Goal: Task Accomplishment & Management: Complete application form

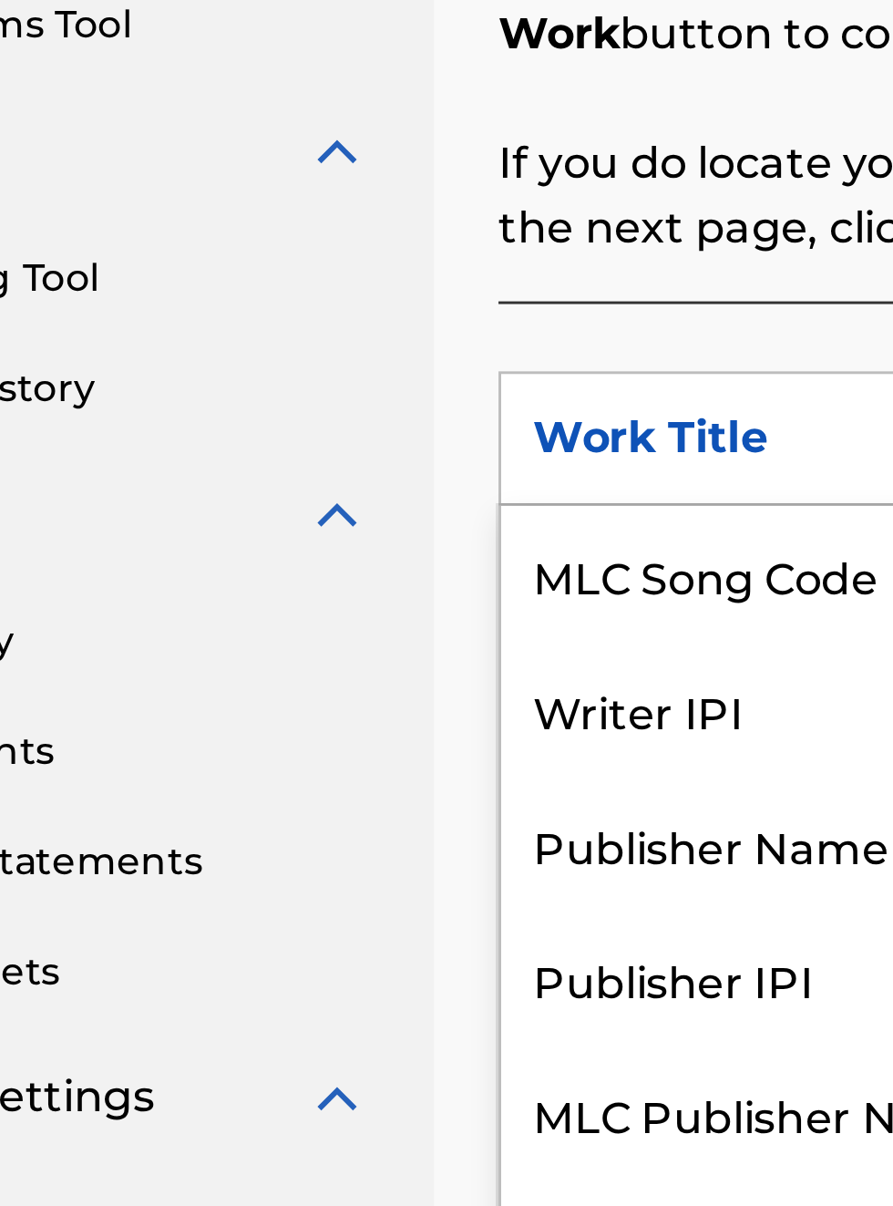
scroll to position [447, 135]
click at [396, 785] on div "Publisher IPI" at bounding box center [414, 778] width 219 height 46
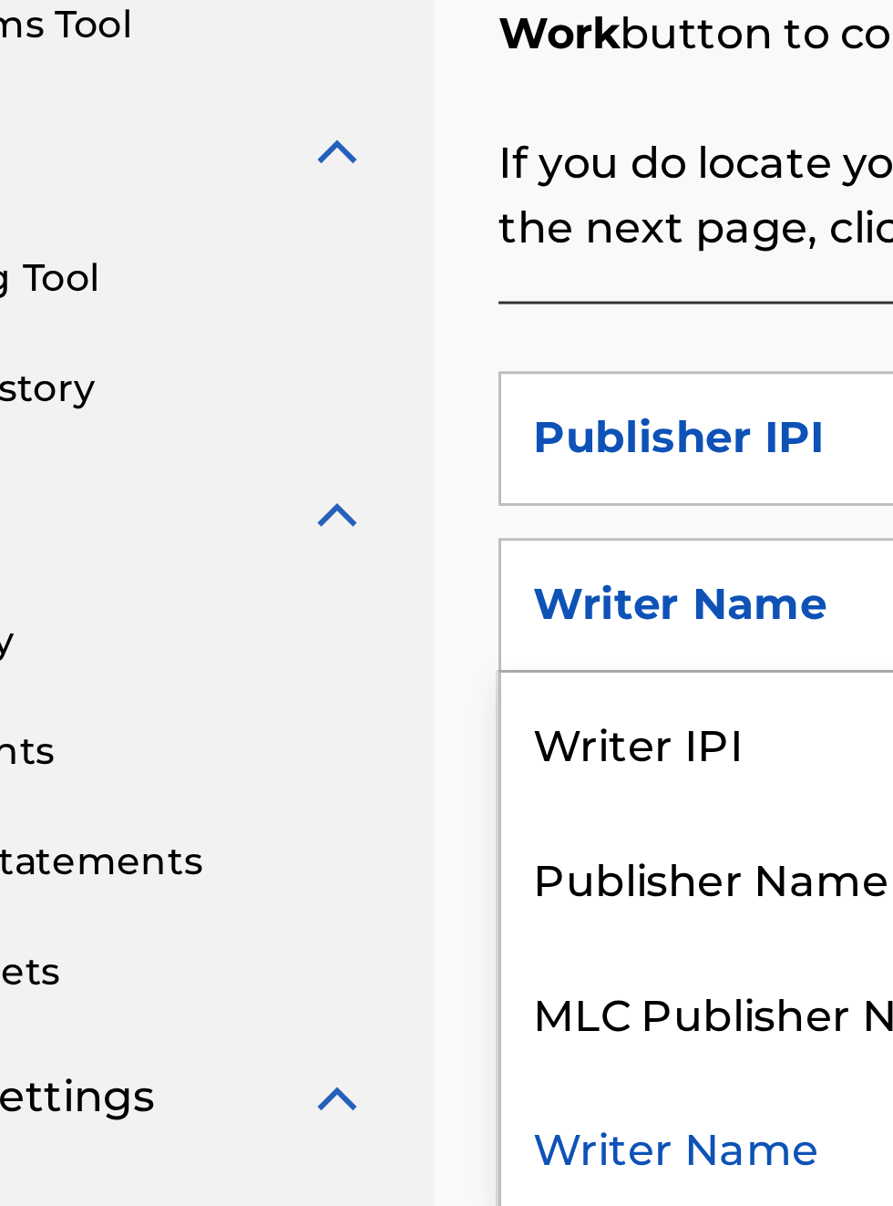
click at [410, 747] on div "Publisher Name" at bounding box center [414, 743] width 219 height 46
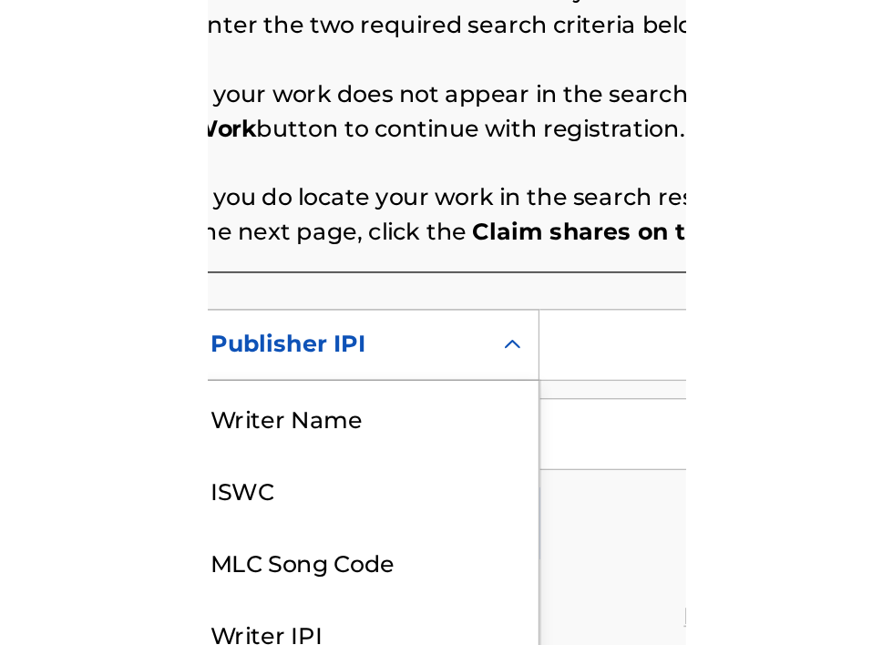
scroll to position [377, 315]
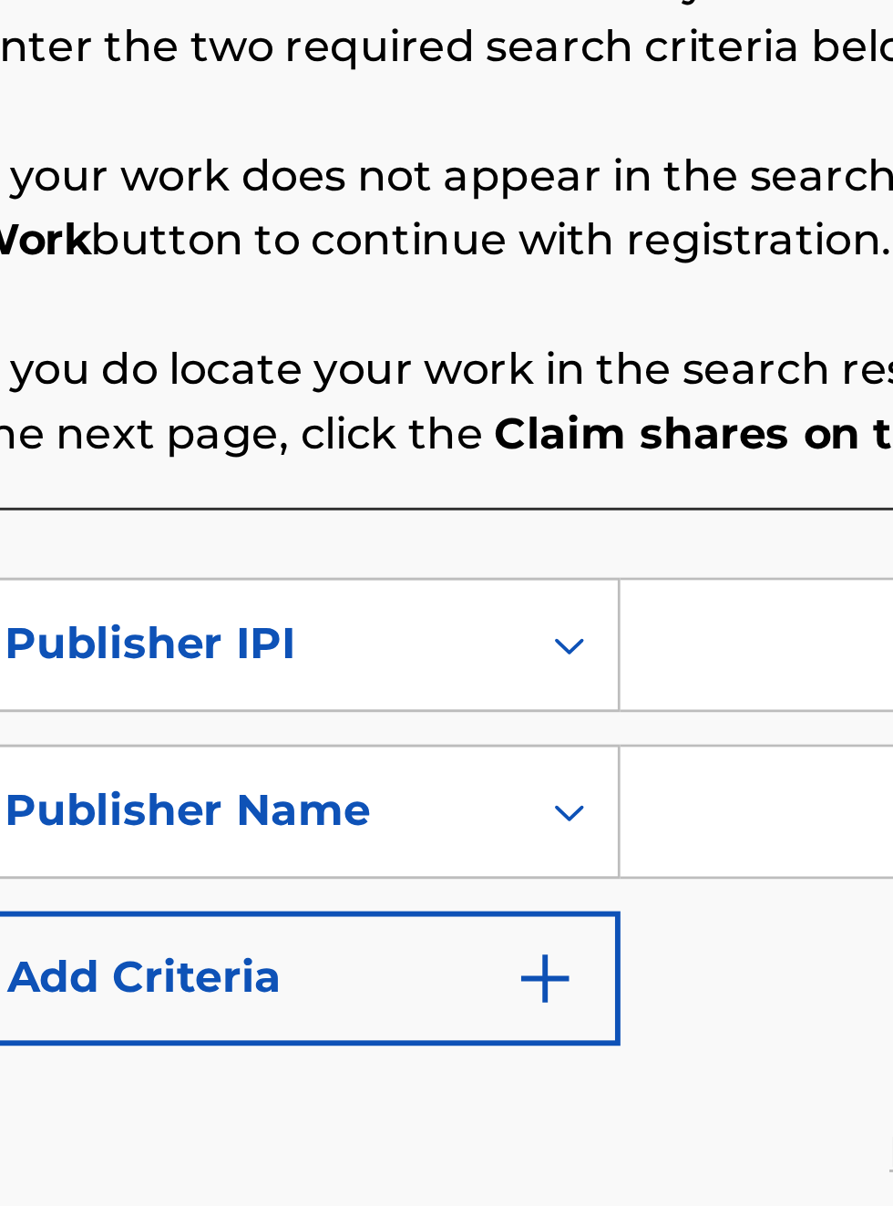
click at [583, 591] on input "Search Form" at bounding box center [698, 595] width 346 height 44
type input "00340604990"
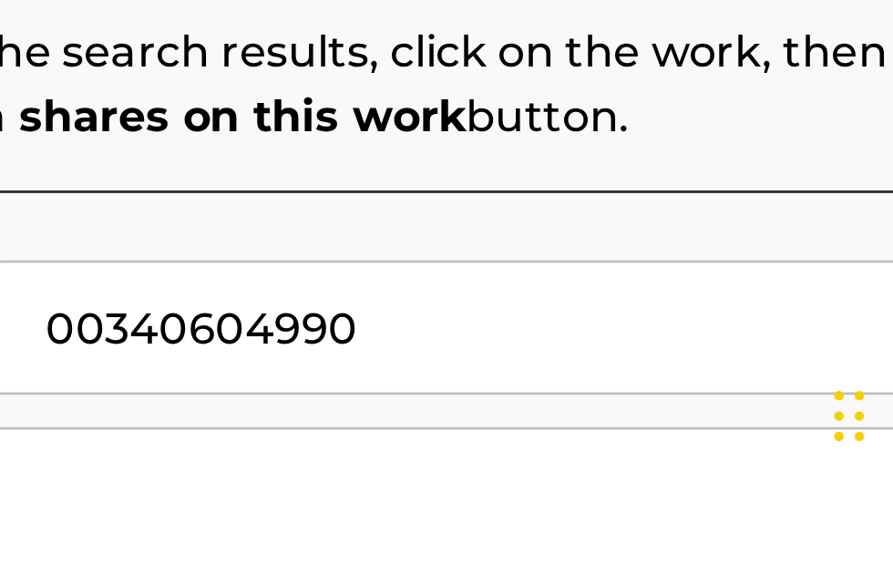
scroll to position [382, 525]
click at [600, 548] on input "Search Form" at bounding box center [698, 550] width 346 height 44
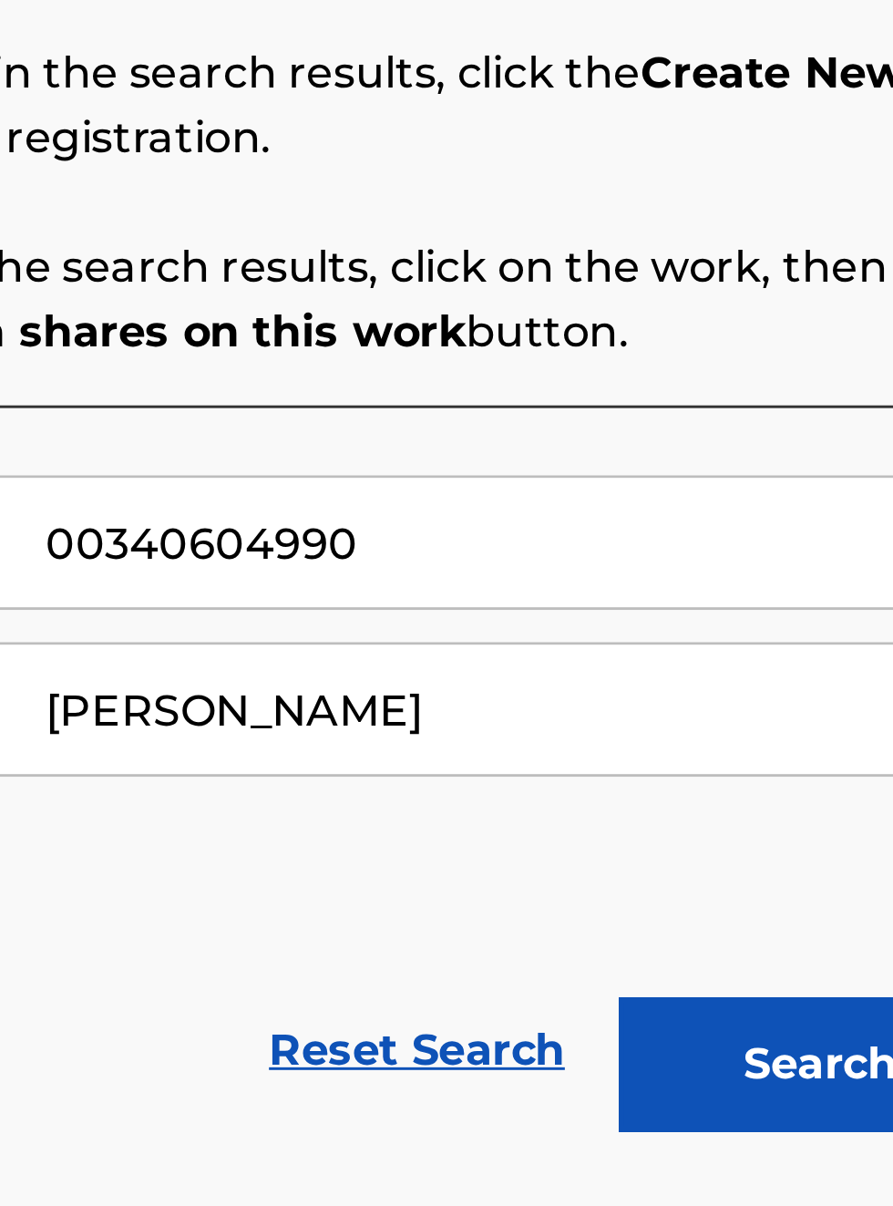
scroll to position [411, 525]
type input "[PERSON_NAME]"
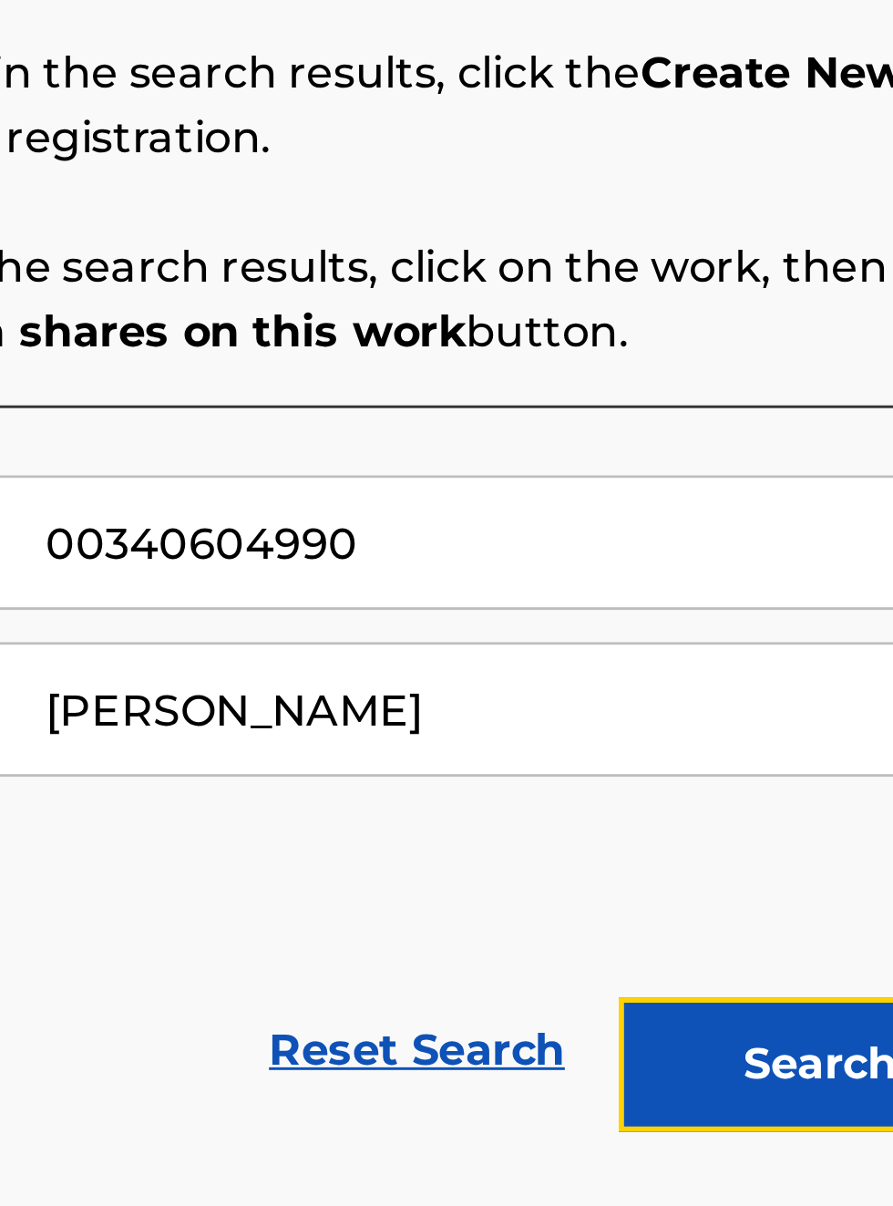
click at [799, 749] on button "Search" at bounding box center [803, 772] width 137 height 46
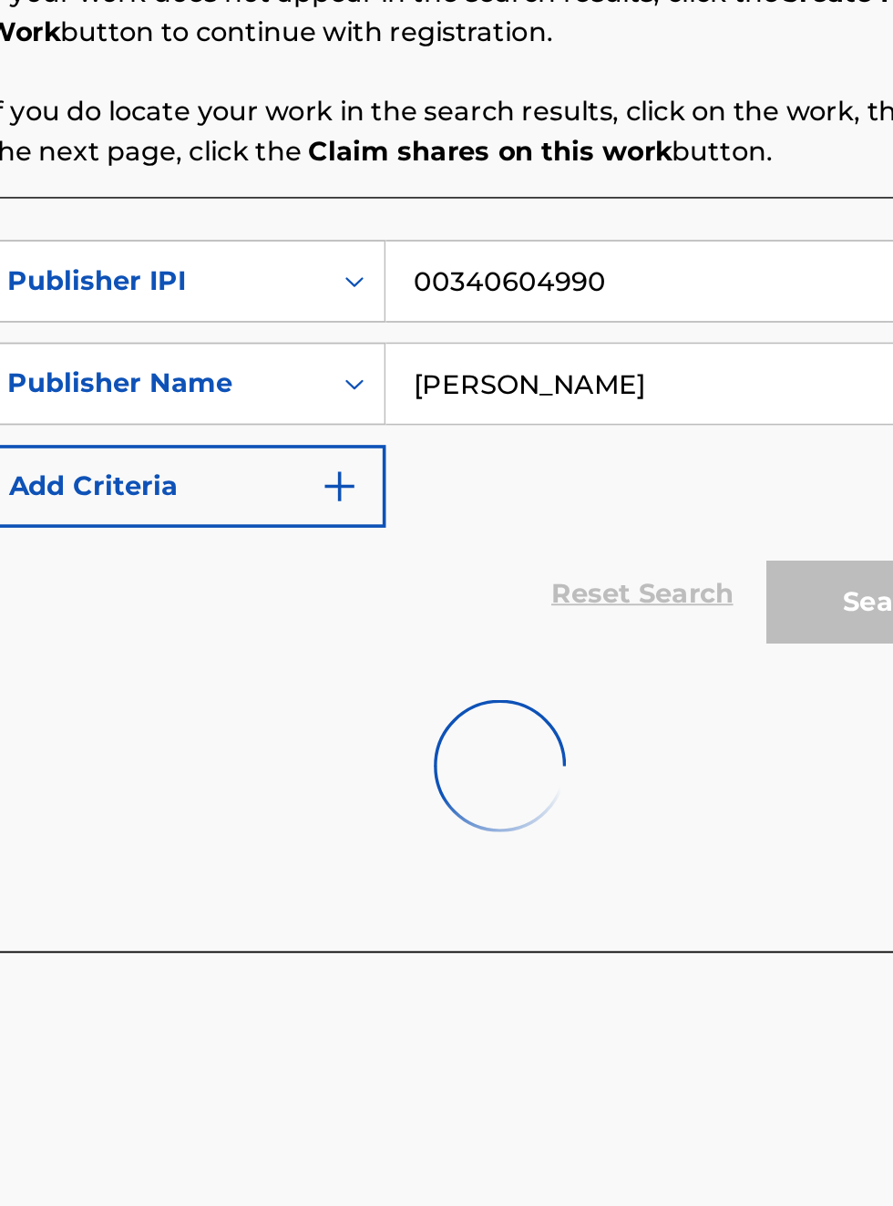
scroll to position [440, 312]
click at [625, 883] on img at bounding box center [588, 862] width 73 height 73
click at [631, 855] on div at bounding box center [588, 862] width 567 height 117
click at [644, 841] on div at bounding box center [588, 862] width 567 height 117
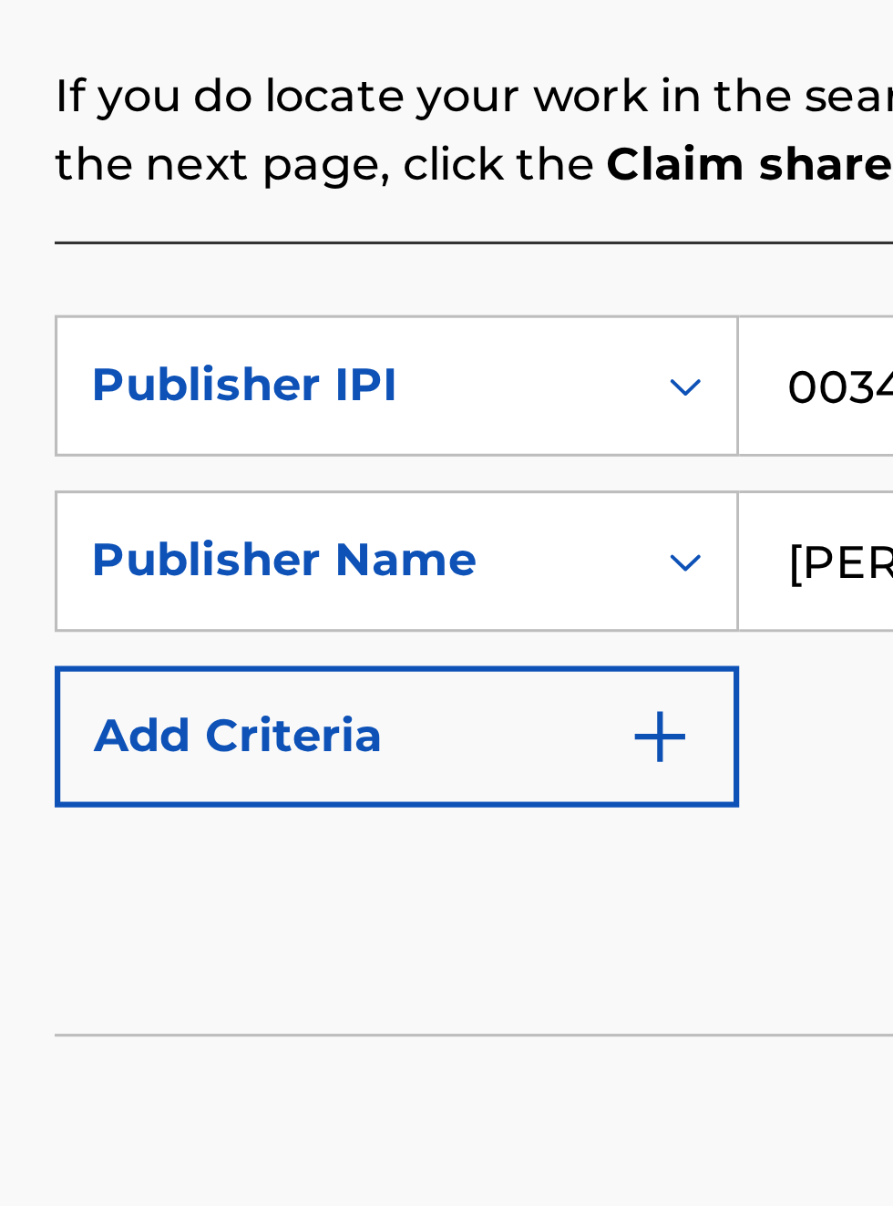
scroll to position [470, 297]
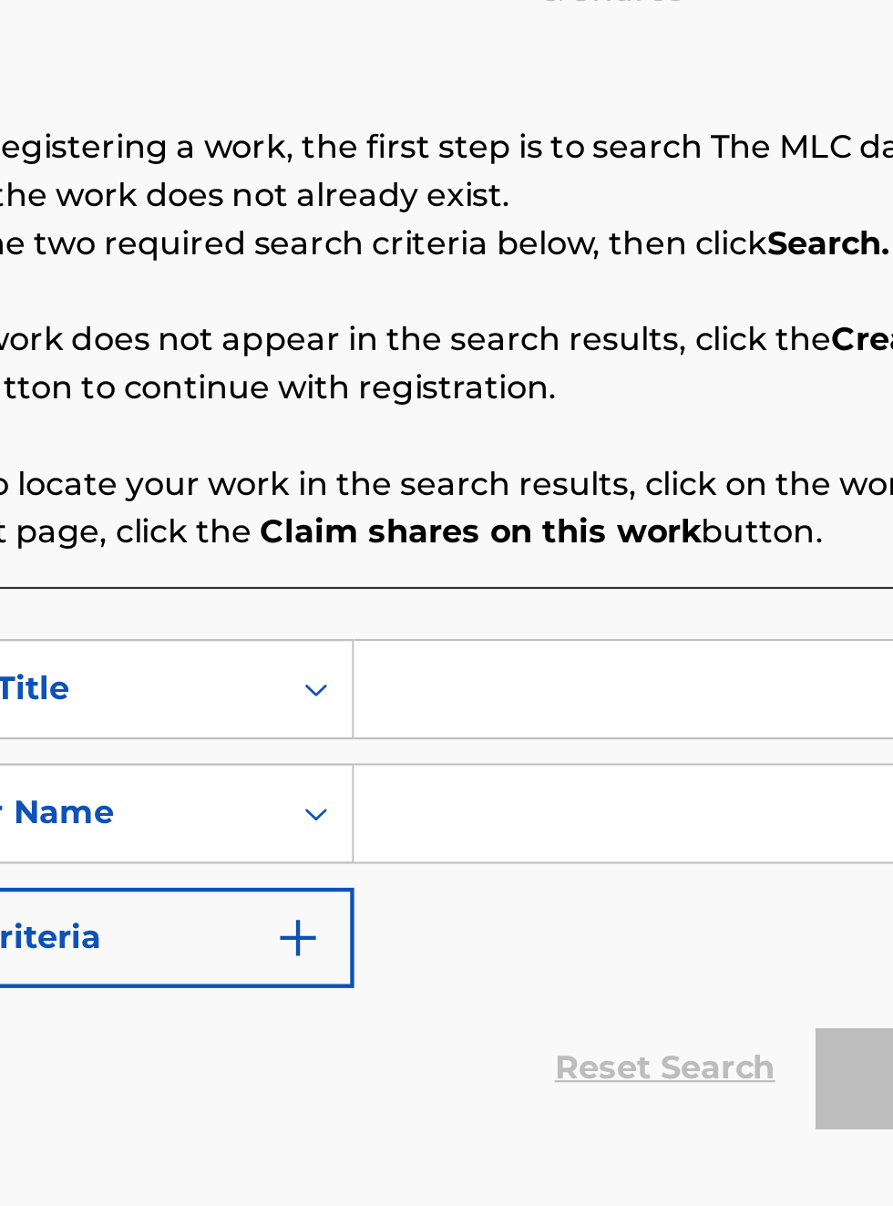
click at [562, 590] on input "Search Form" at bounding box center [698, 595] width 346 height 44
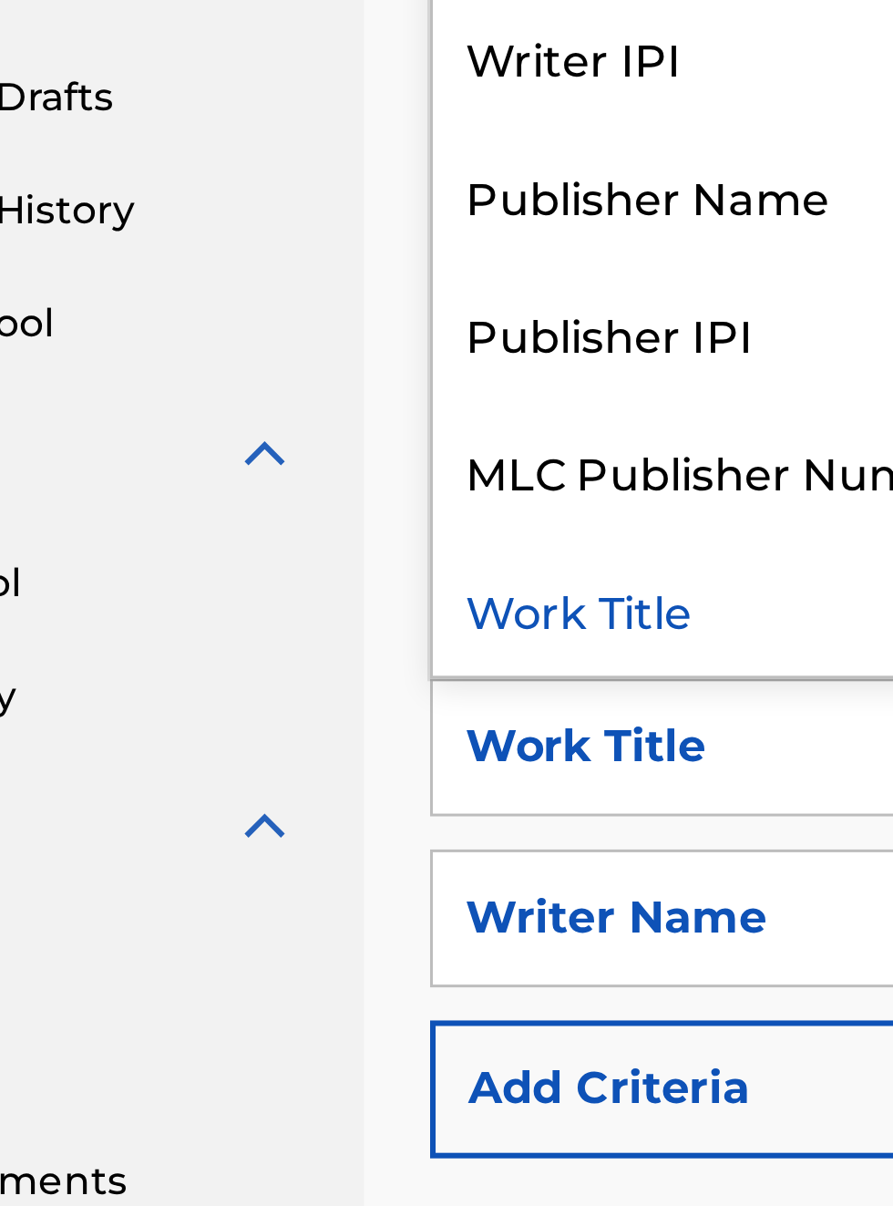
scroll to position [348, 162]
click at [397, 435] on div "Publisher IPI" at bounding box center [414, 458] width 219 height 46
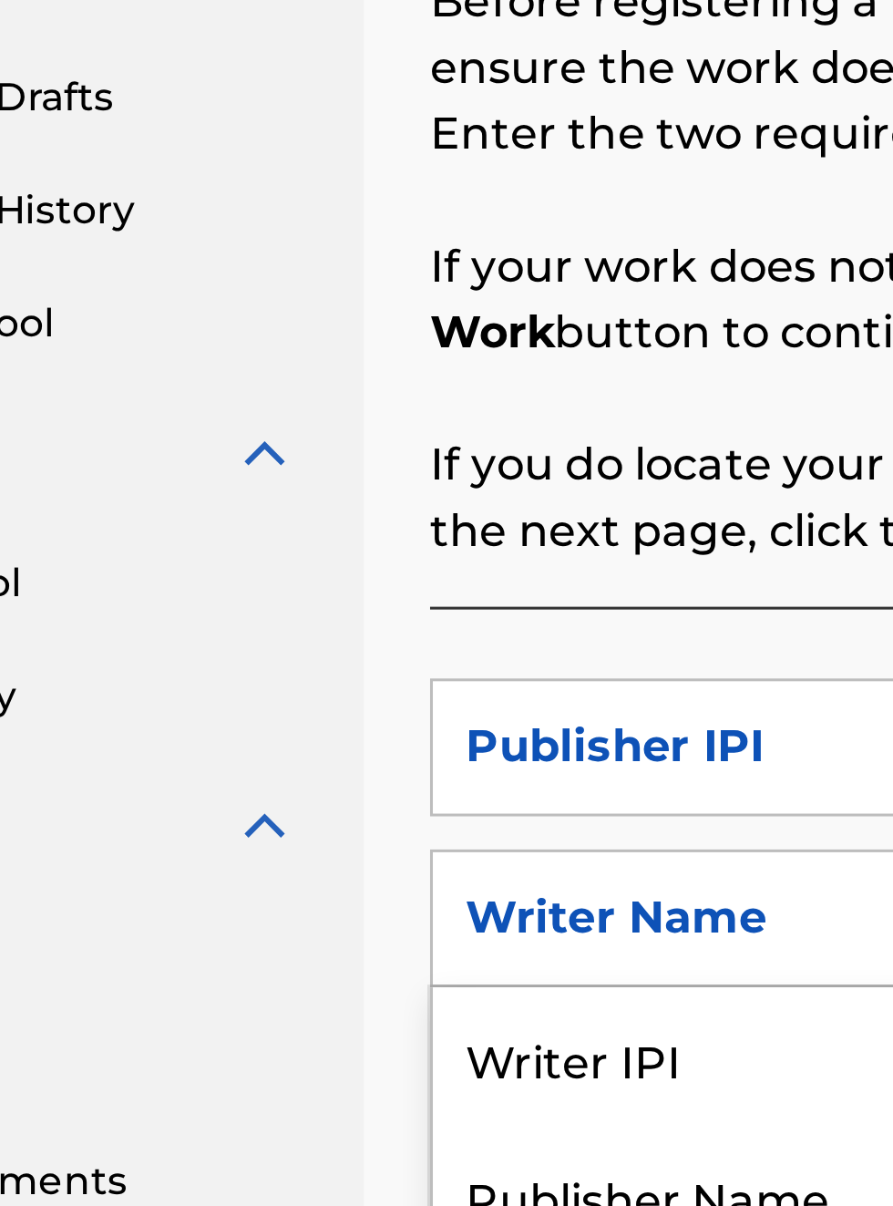
click at [424, 720] on div "Publisher Name" at bounding box center [414, 743] width 219 height 46
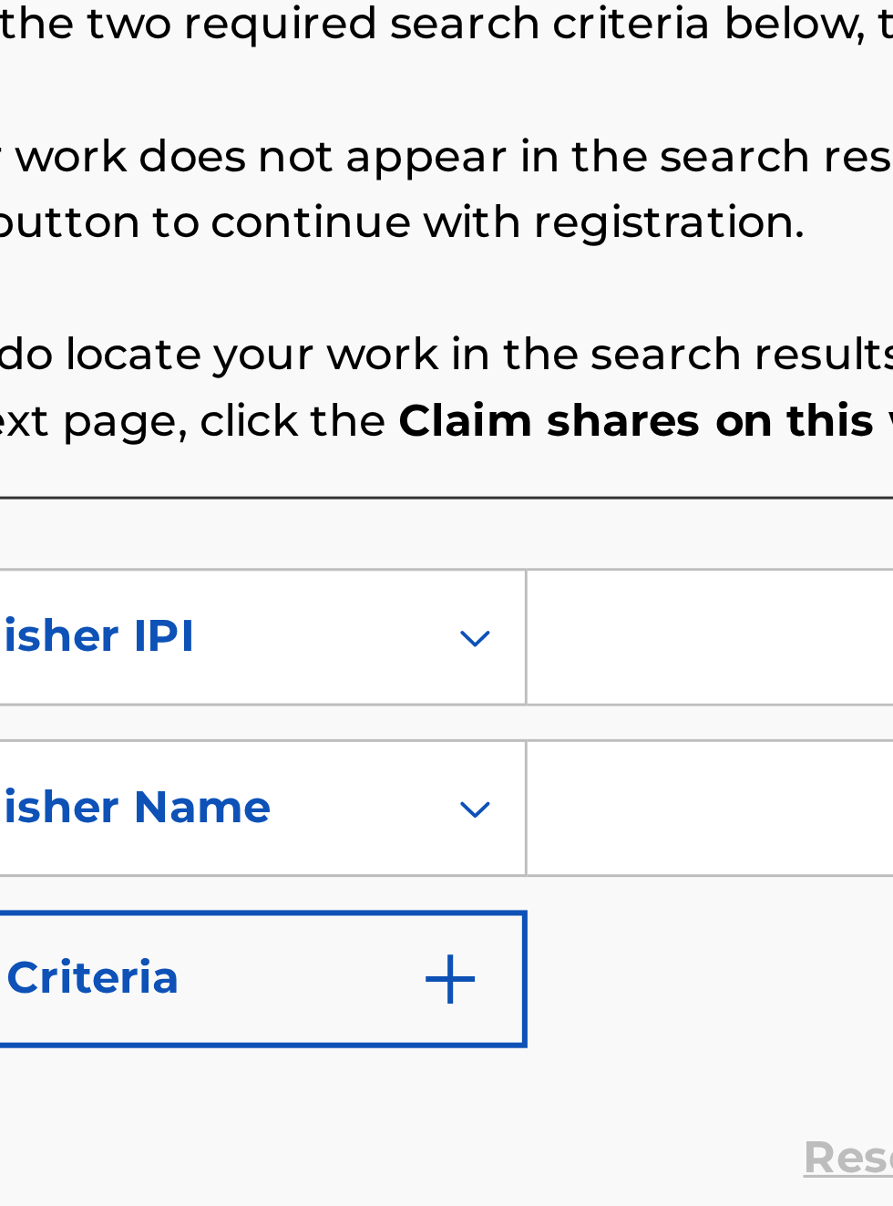
scroll to position [0, 0]
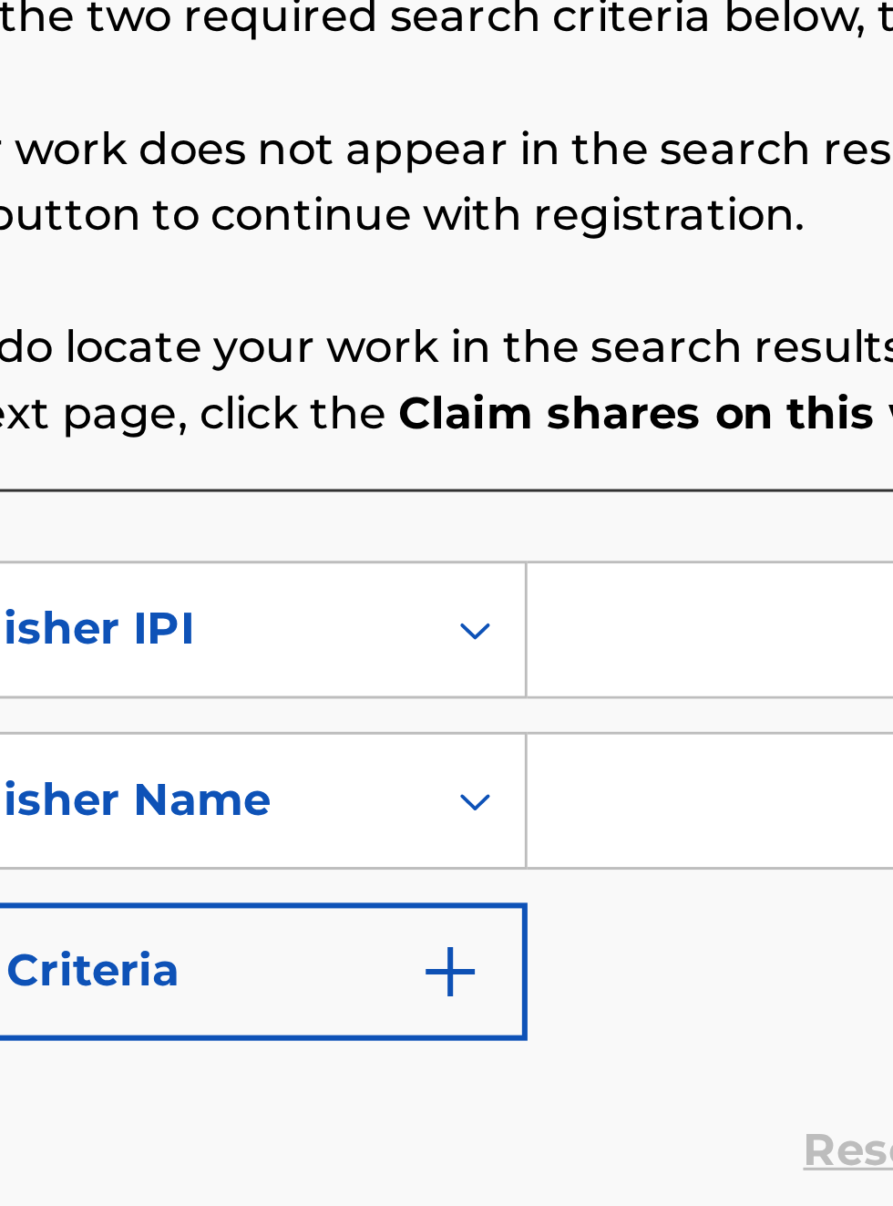
click at [577, 598] on input "Search Form" at bounding box center [698, 595] width 346 height 44
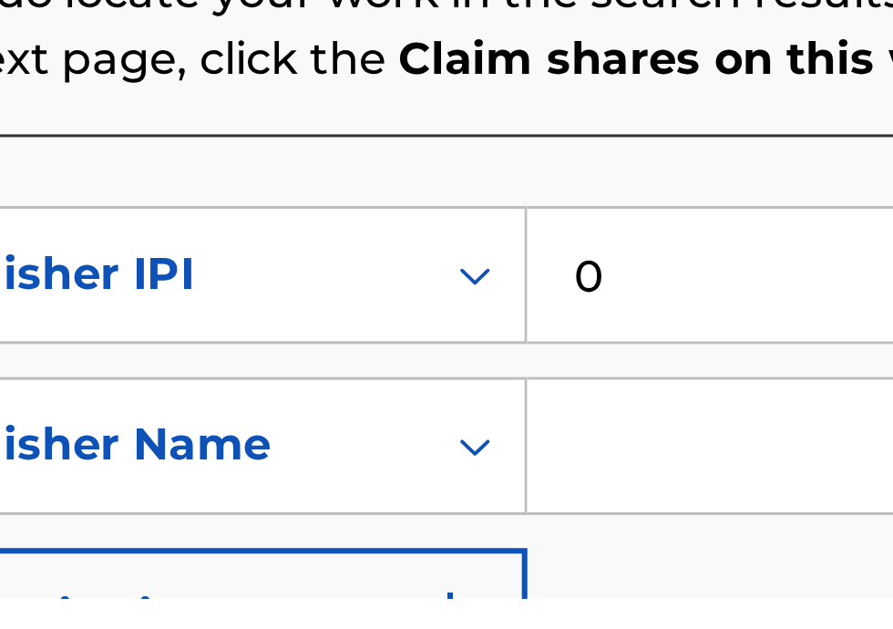
type input "00340604990"
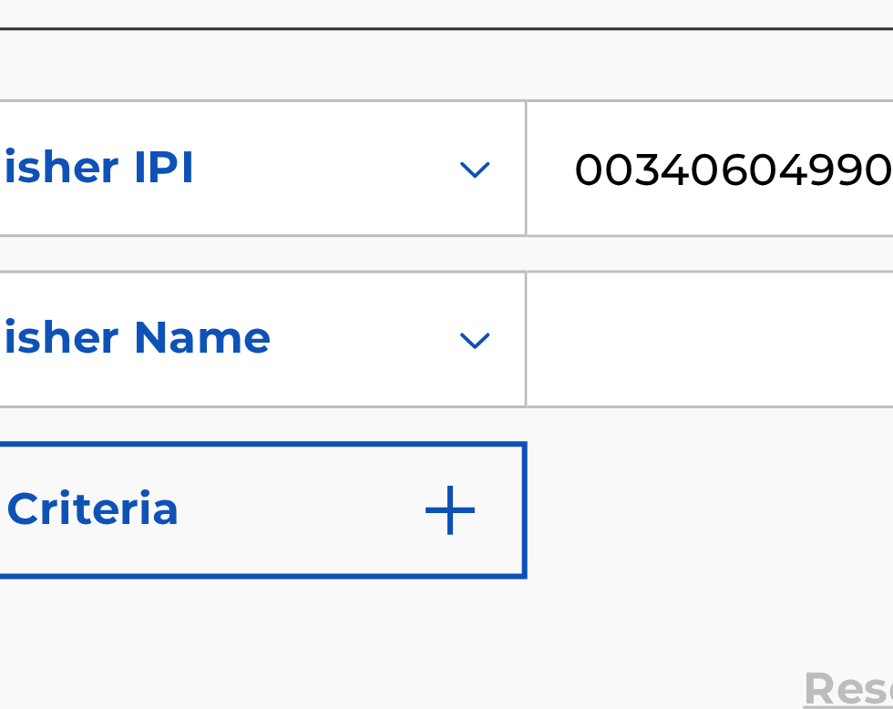
click at [576, 594] on input "Search Form" at bounding box center [698, 579] width 346 height 44
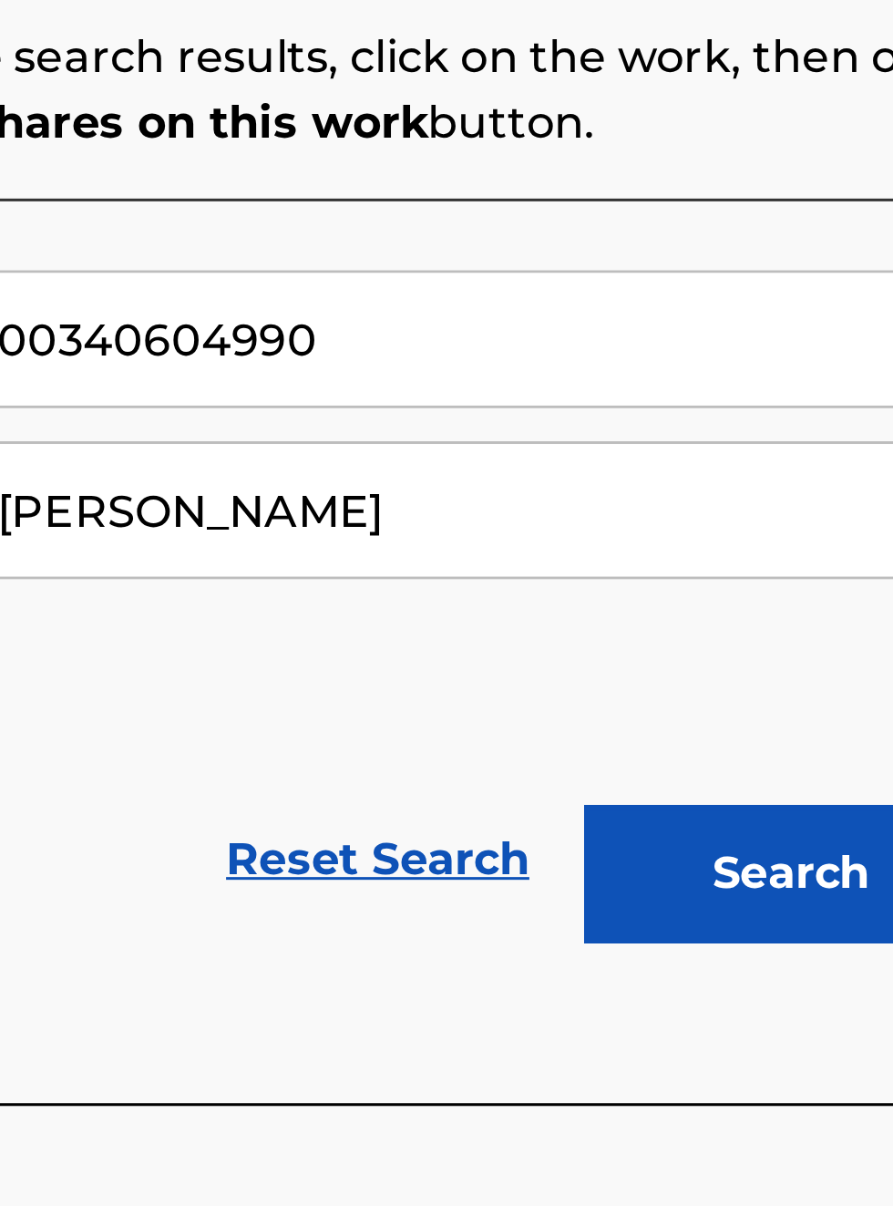
type input "[PERSON_NAME]"
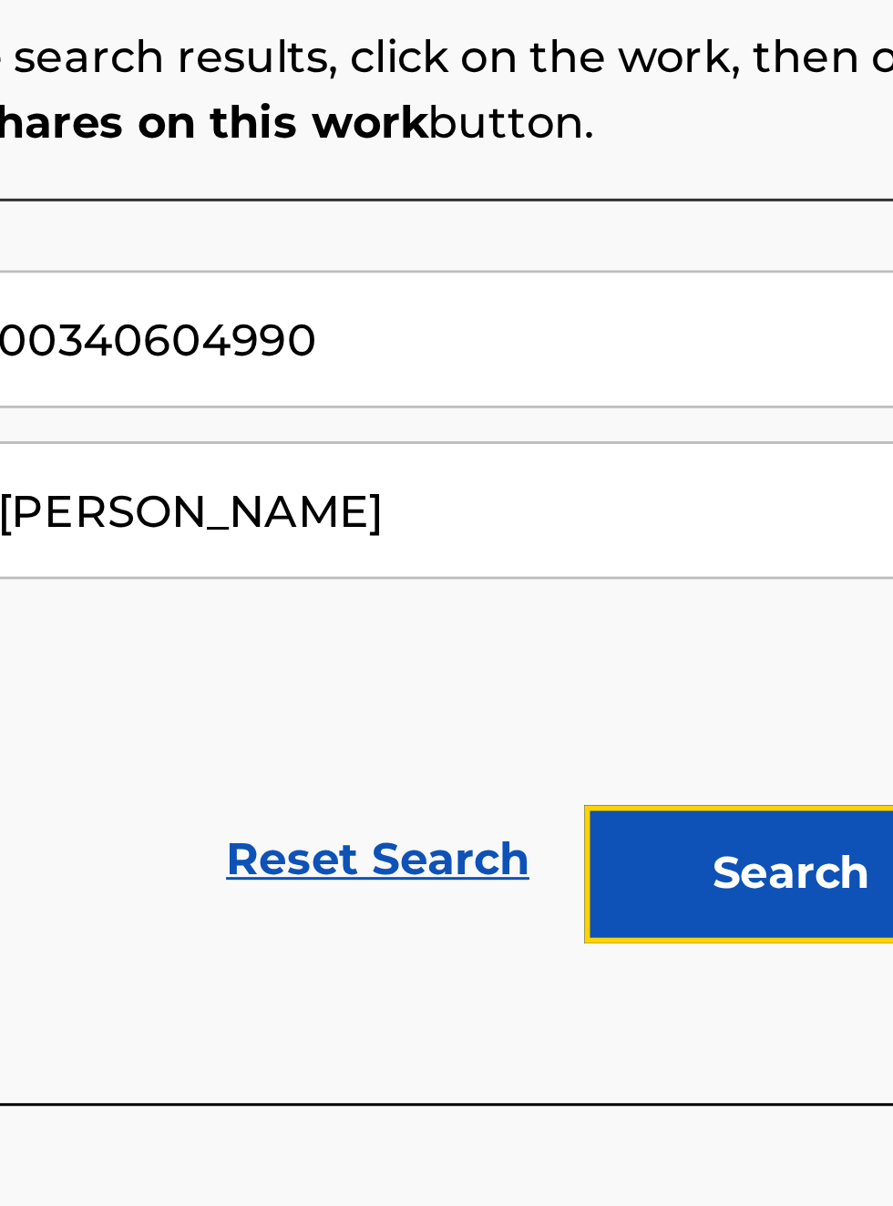
click at [811, 749] on button "Search" at bounding box center [803, 772] width 137 height 46
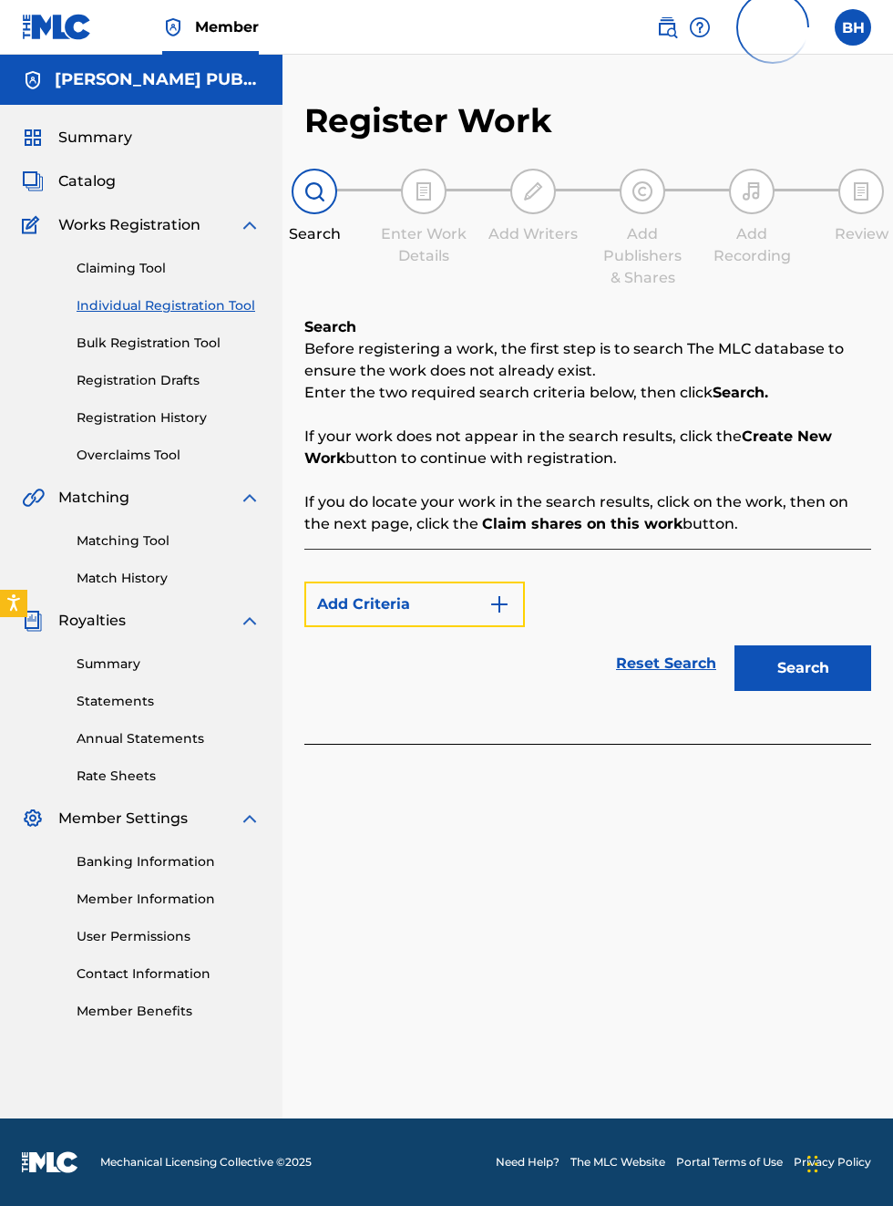
click at [406, 605] on button "Add Criteria" at bounding box center [415, 605] width 221 height 46
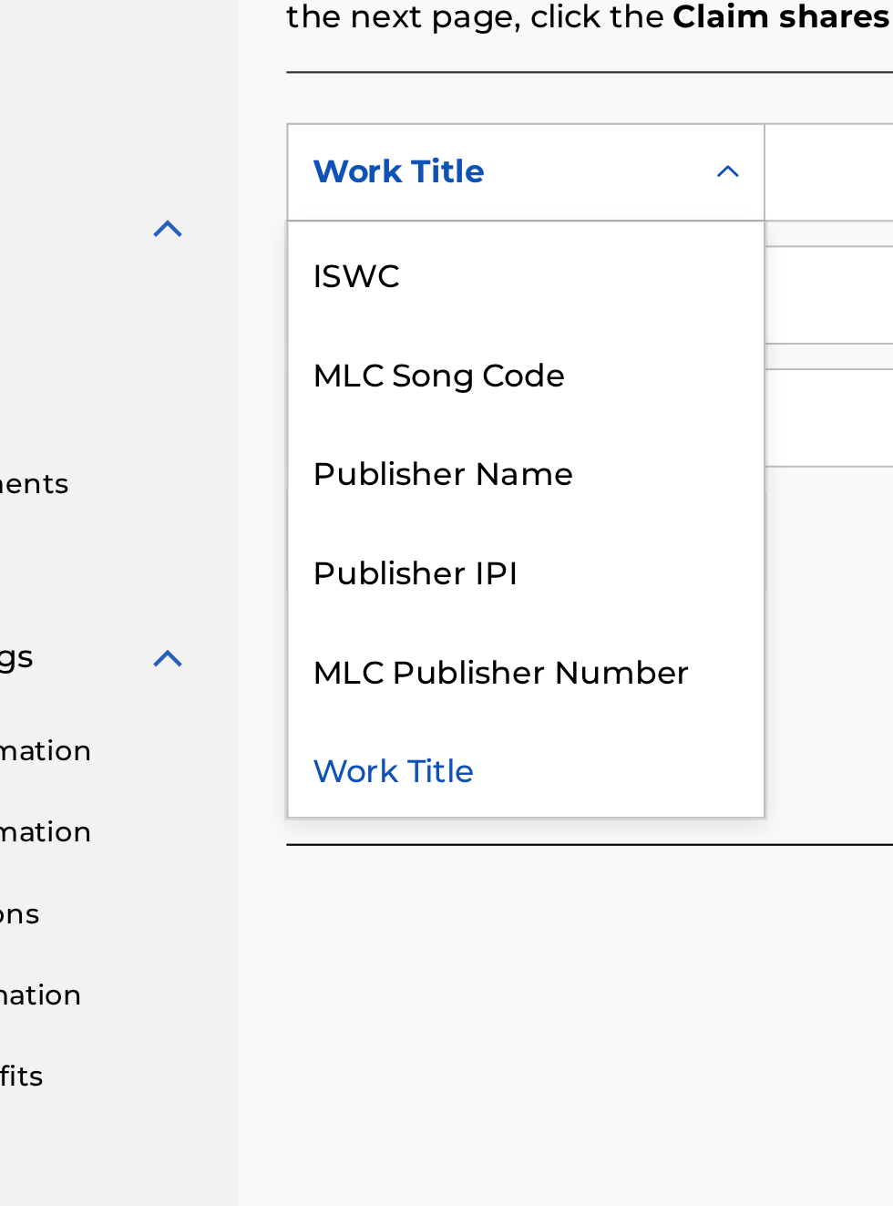
click at [403, 786] on div "Publisher IPI" at bounding box center [414, 778] width 219 height 46
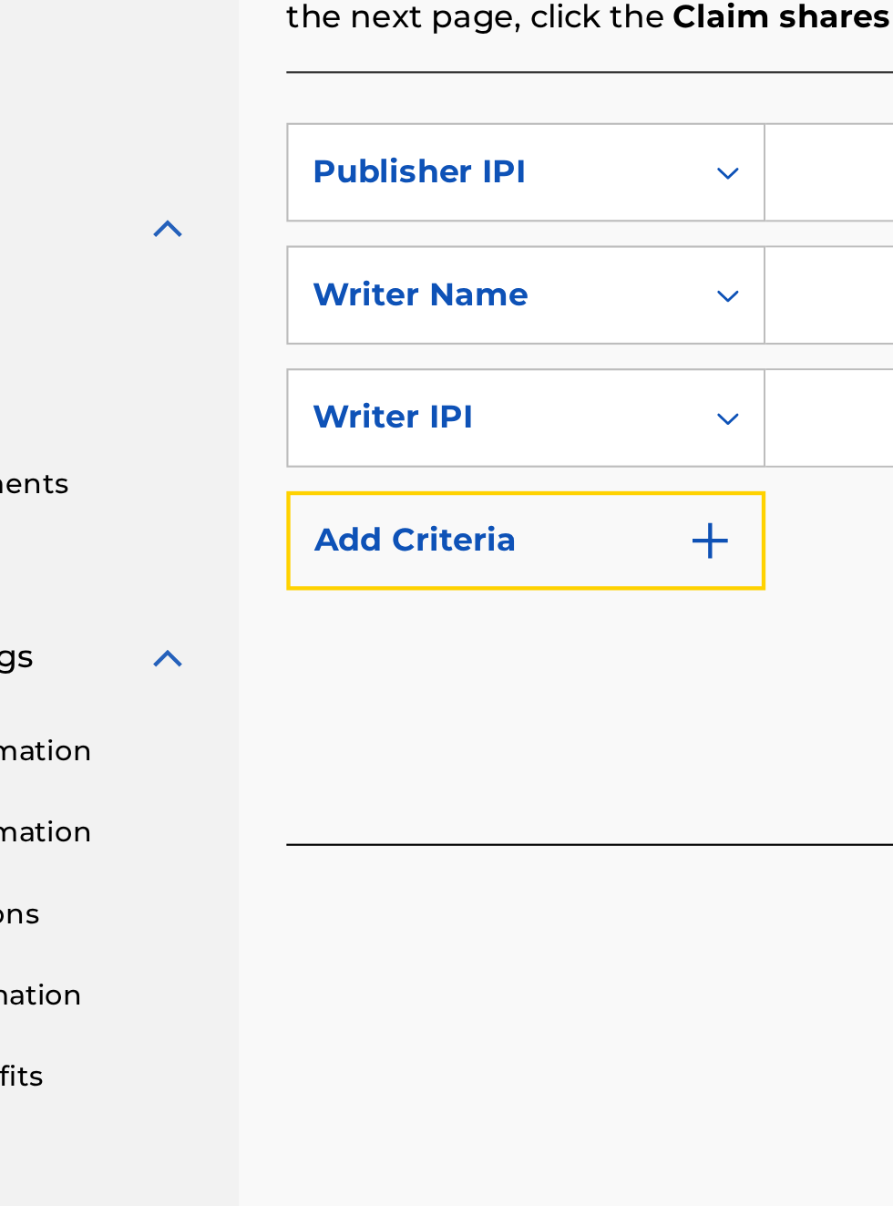
click at [399, 769] on button "Add Criteria" at bounding box center [415, 765] width 221 height 46
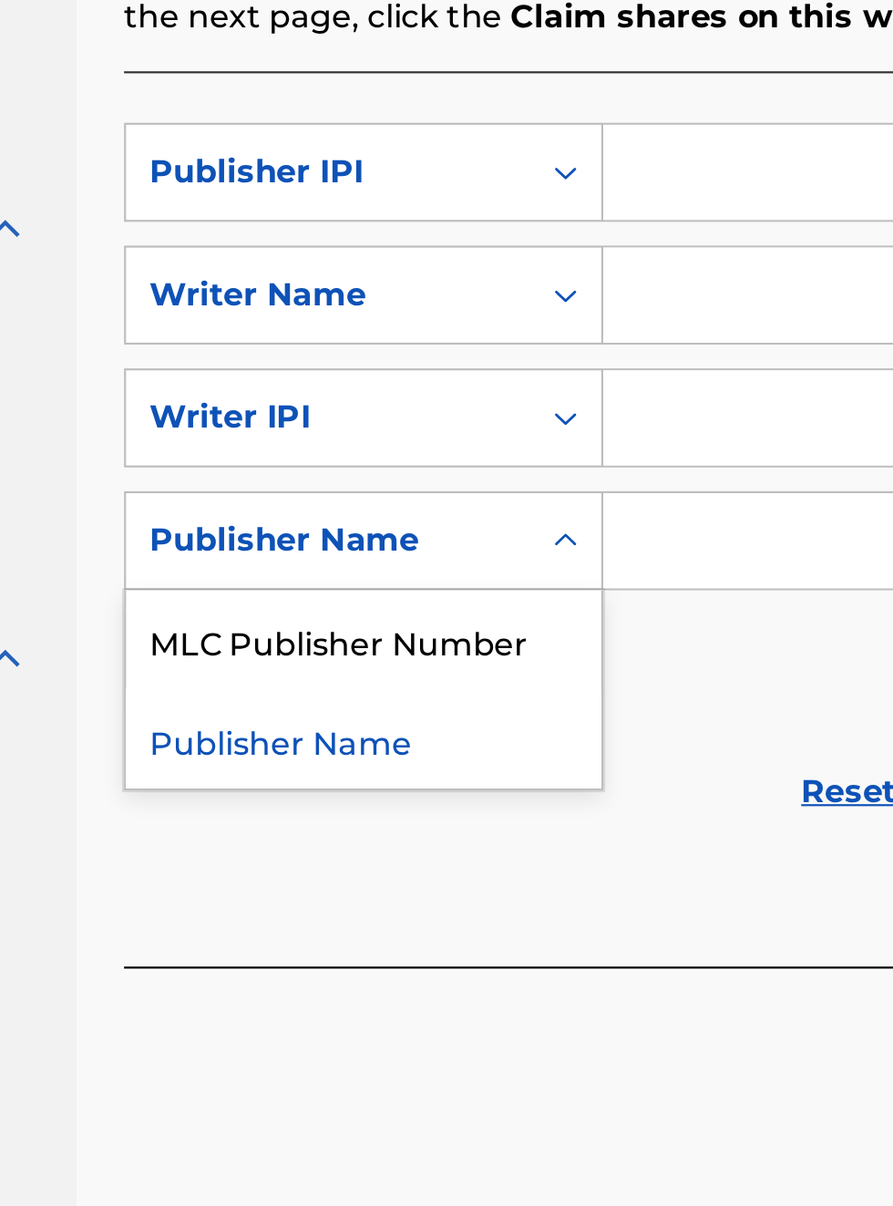
scroll to position [516, 247]
click at [418, 859] on div "Publisher Name" at bounding box center [414, 856] width 219 height 46
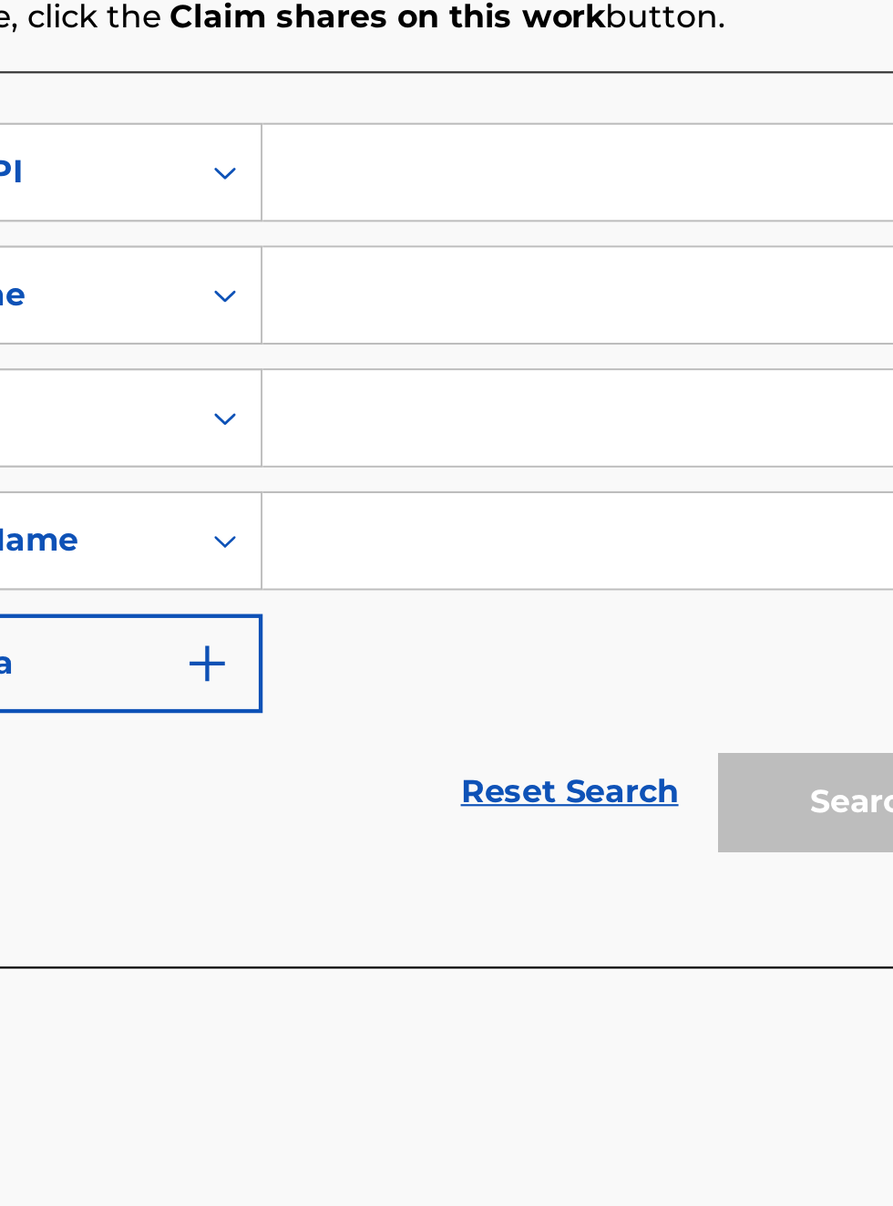
scroll to position [516, 404]
click at [614, 596] on input "Search Form" at bounding box center [698, 595] width 346 height 44
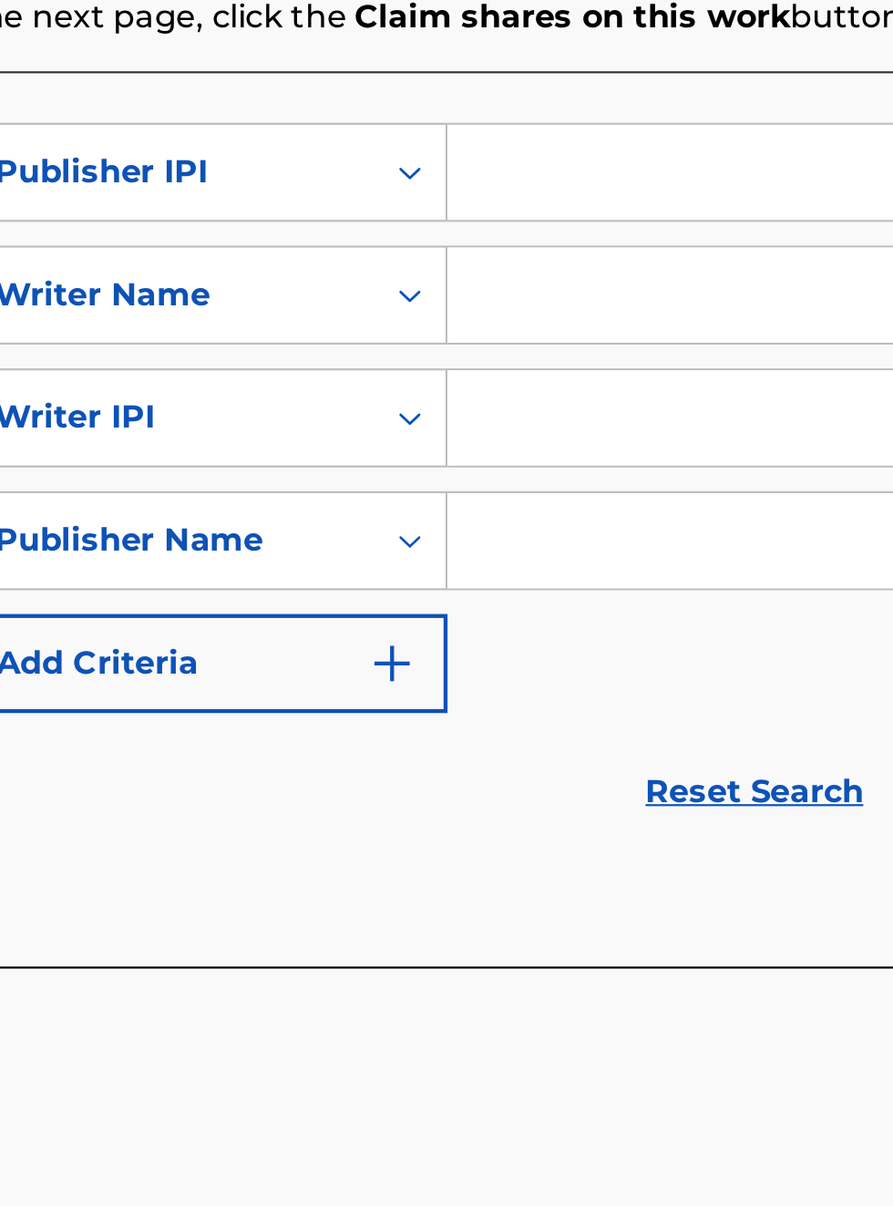
scroll to position [516, 319]
click at [571, 589] on input "Search Form" at bounding box center [698, 595] width 346 height 44
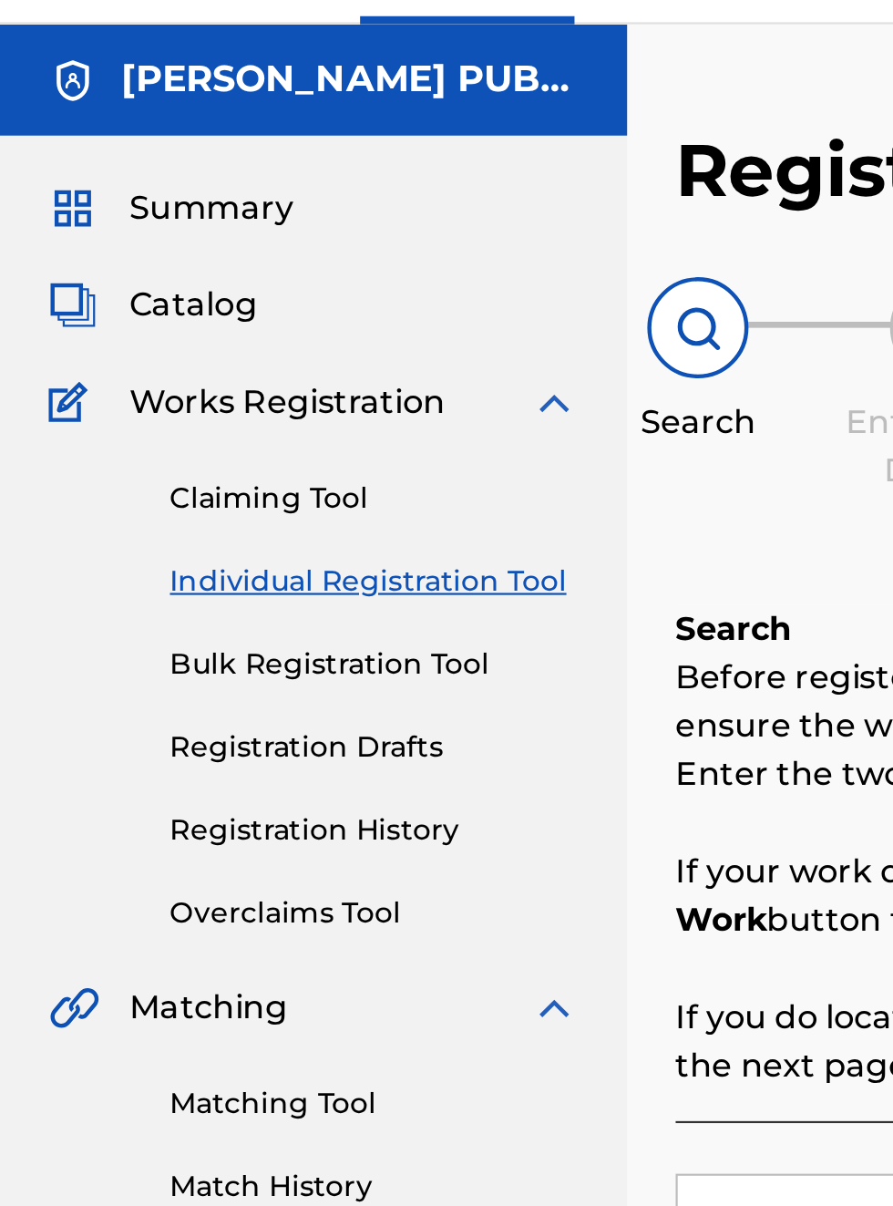
scroll to position [41, 0]
click at [122, 127] on span "Summary" at bounding box center [95, 138] width 74 height 22
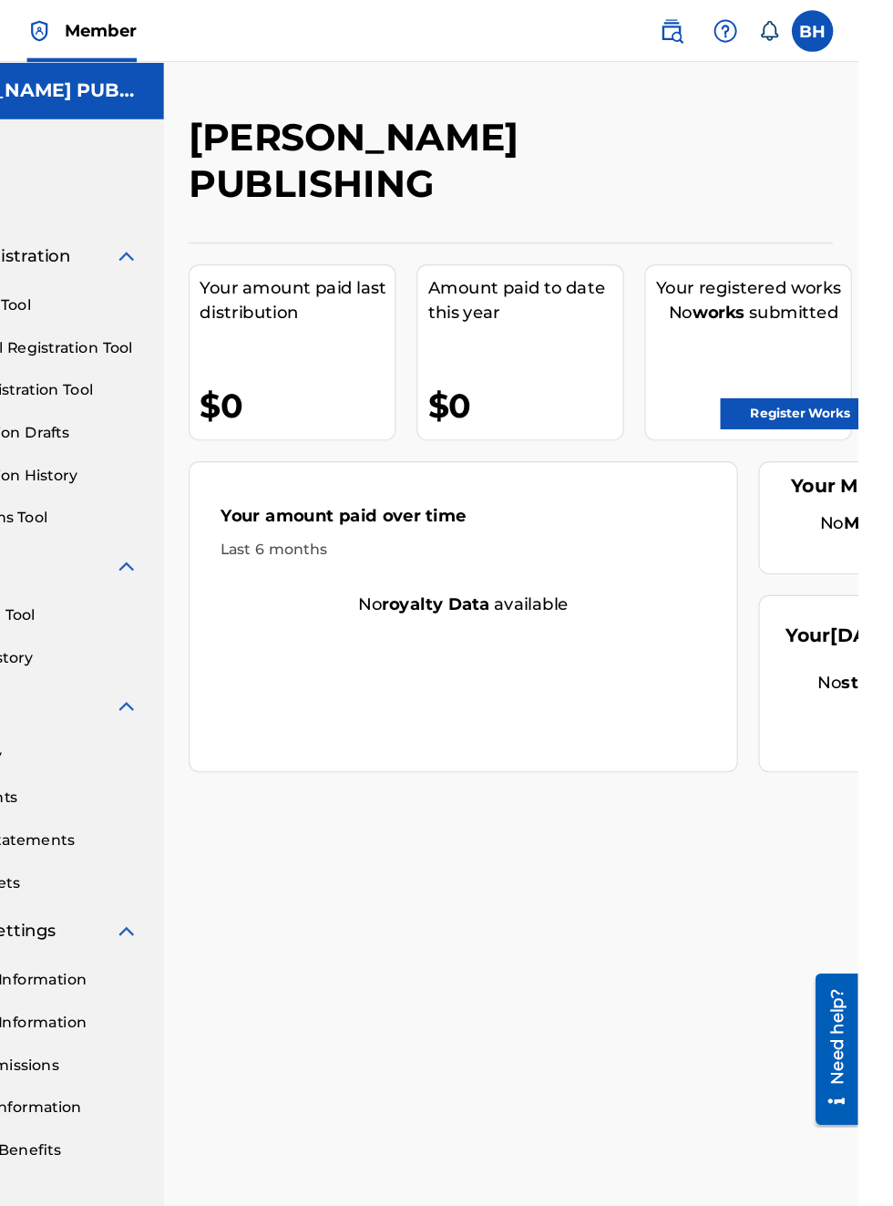
scroll to position [0, 0]
click at [842, 363] on link "Register Works" at bounding box center [842, 363] width 140 height 27
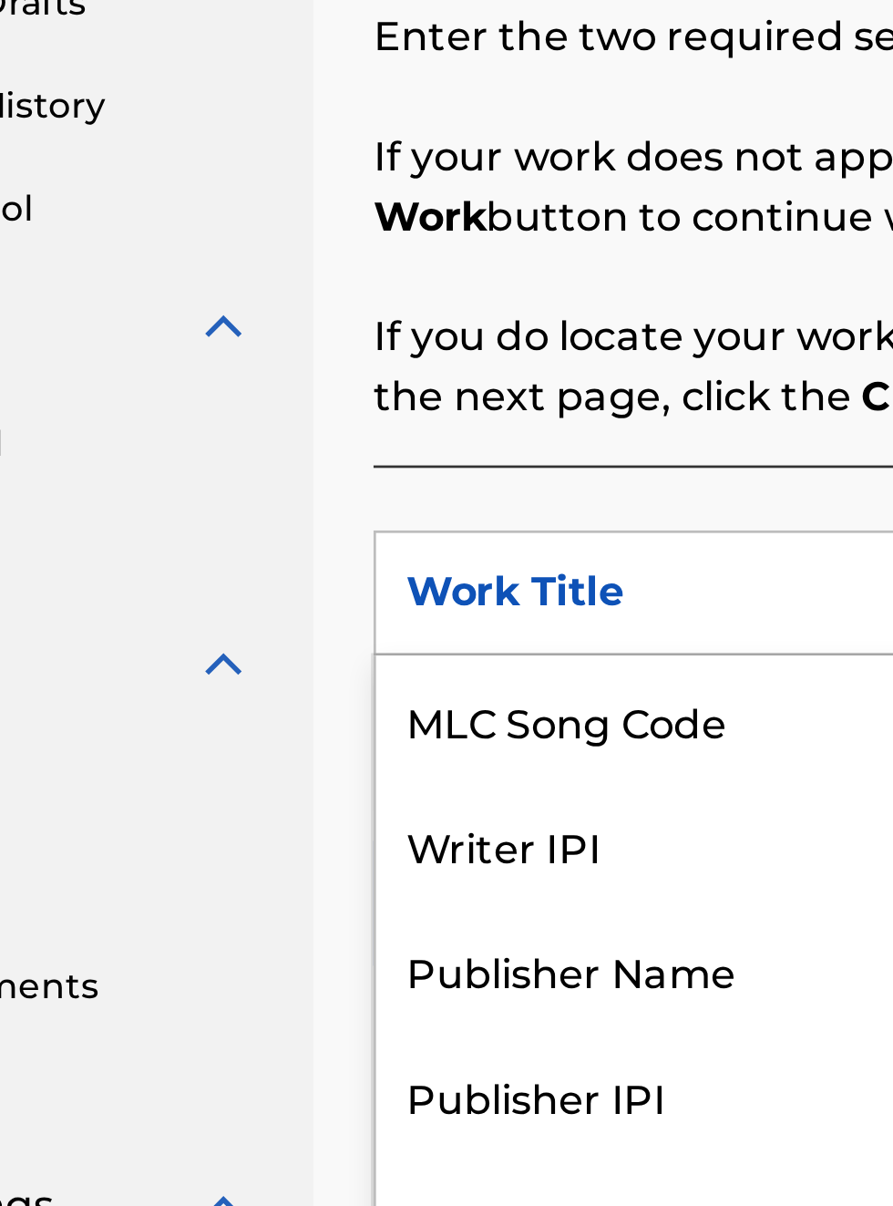
click at [394, 779] on div "Publisher IPI" at bounding box center [414, 778] width 219 height 46
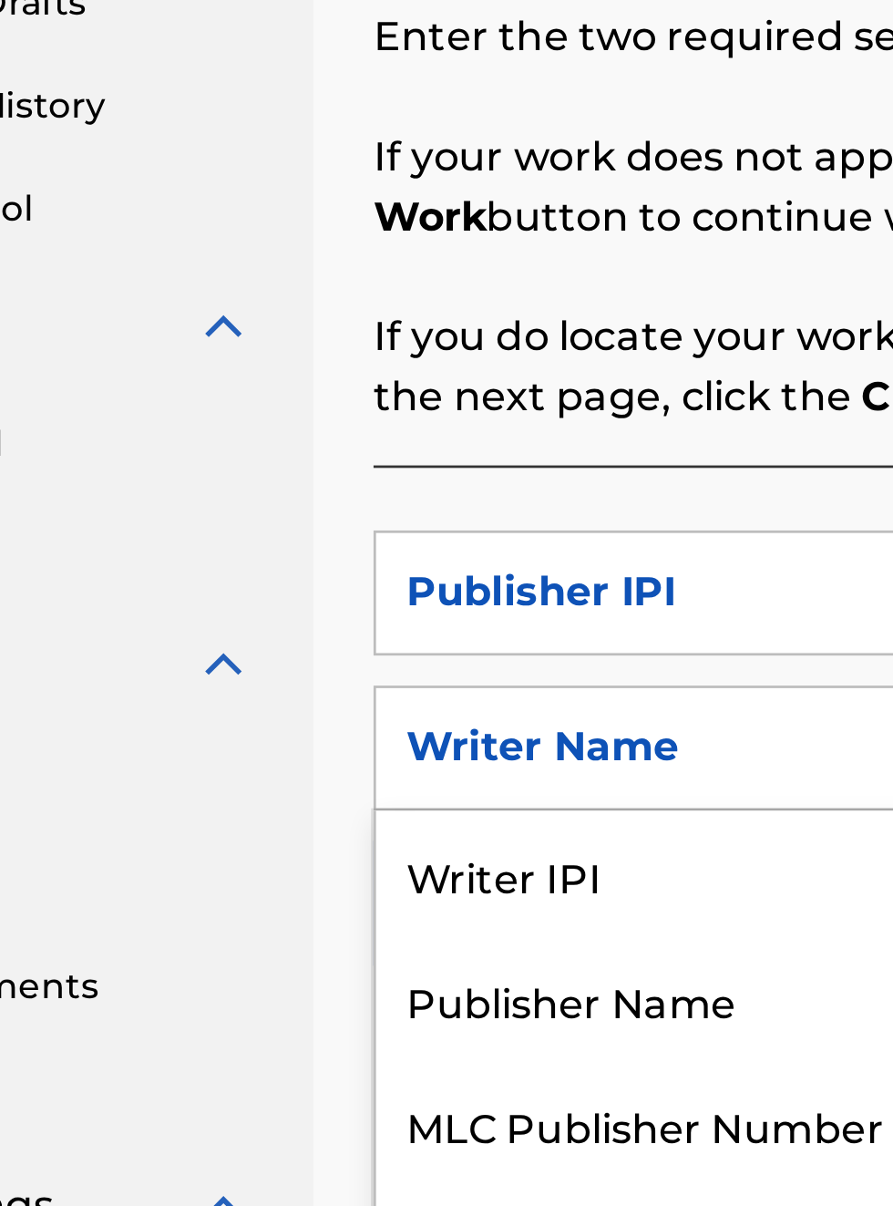
click at [413, 748] on div "Publisher Name" at bounding box center [414, 743] width 219 height 46
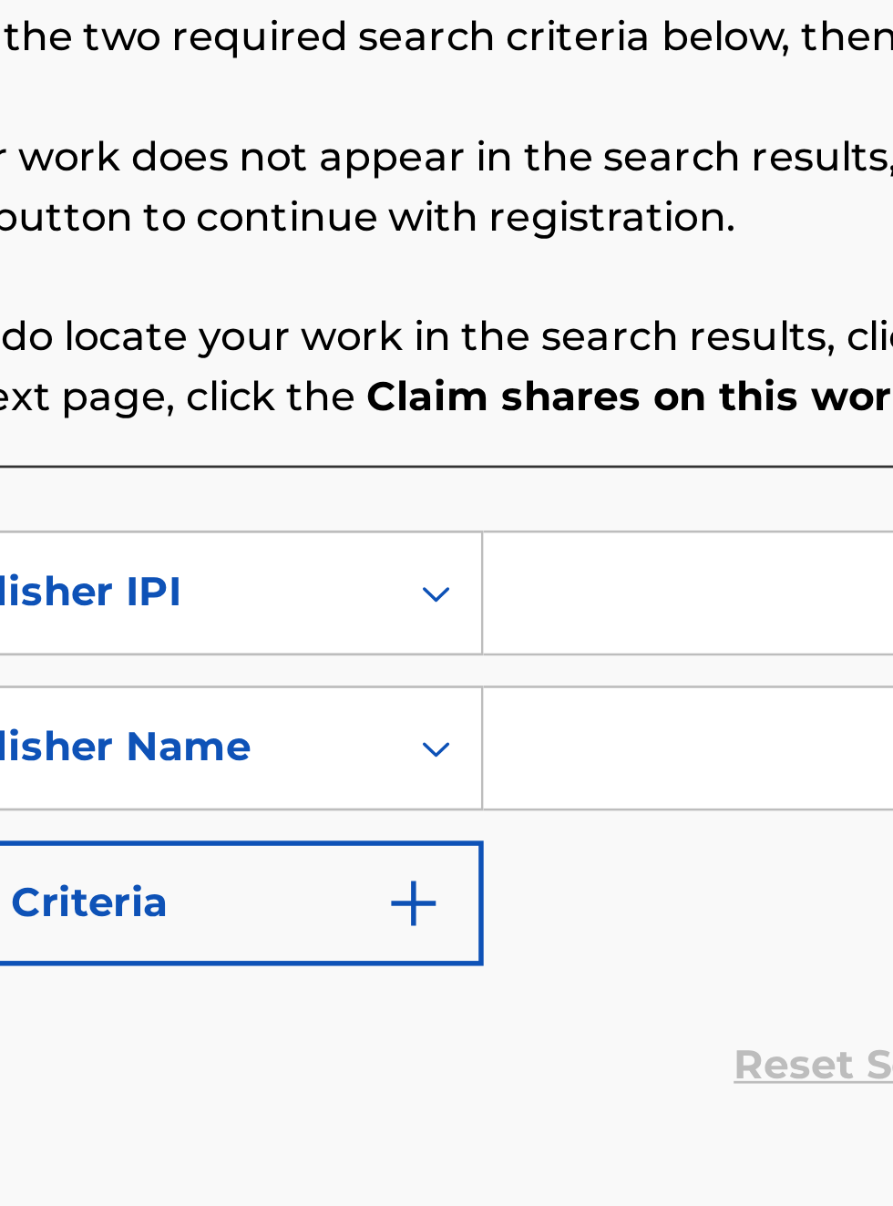
click at [559, 591] on input "Search Form" at bounding box center [698, 595] width 346 height 44
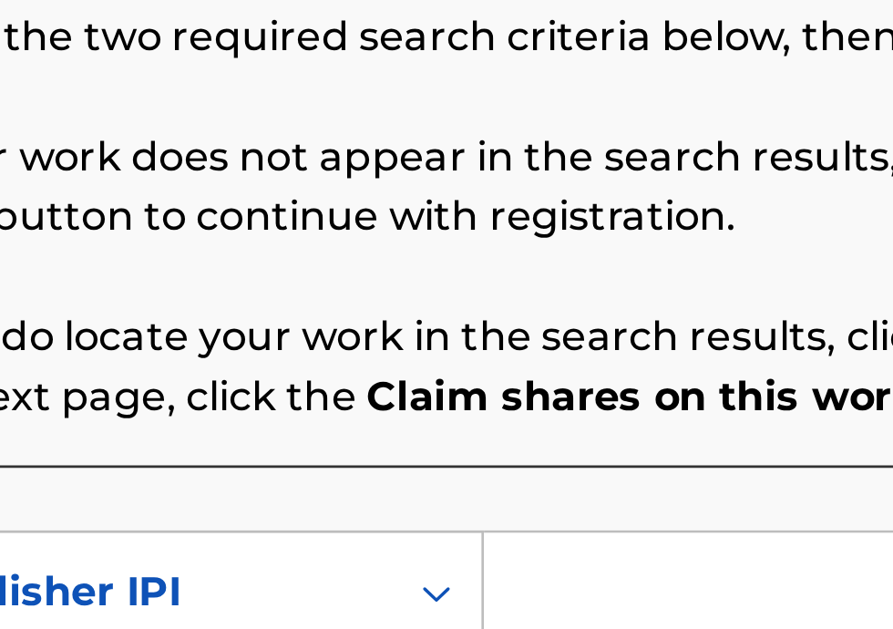
type input "00340604990"
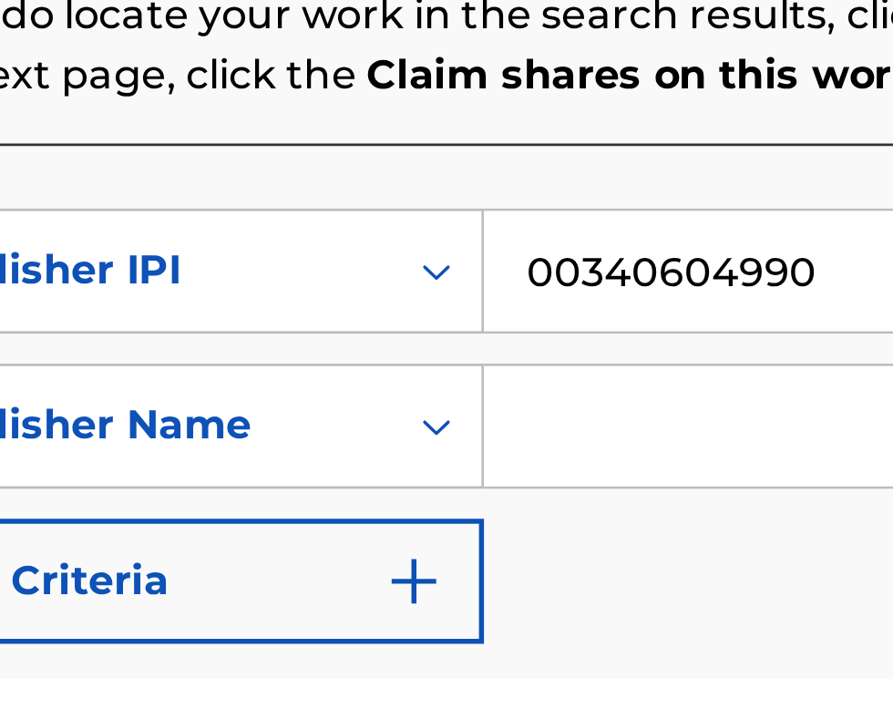
click at [577, 622] on input "Search Form" at bounding box center [698, 617] width 346 height 44
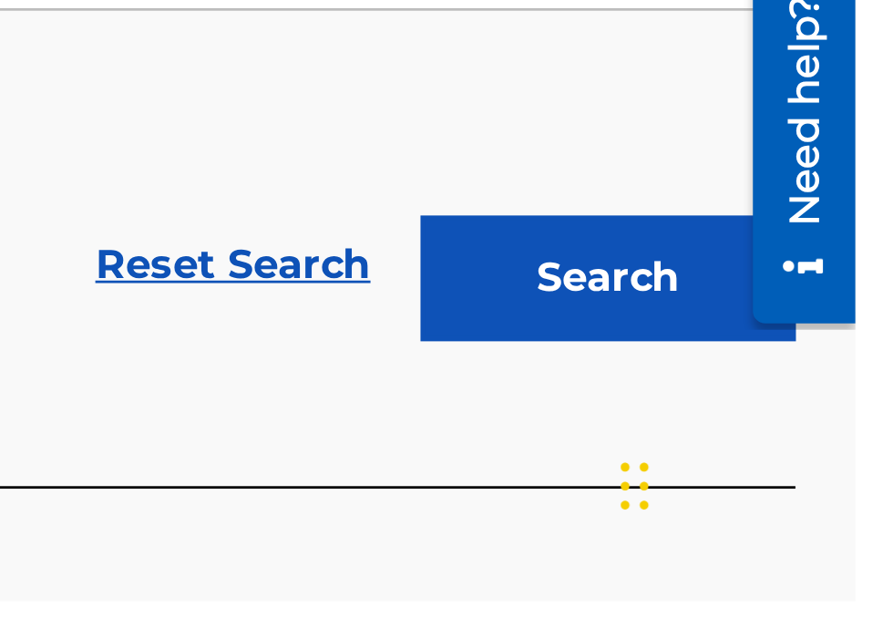
type input "[PERSON_NAME]"
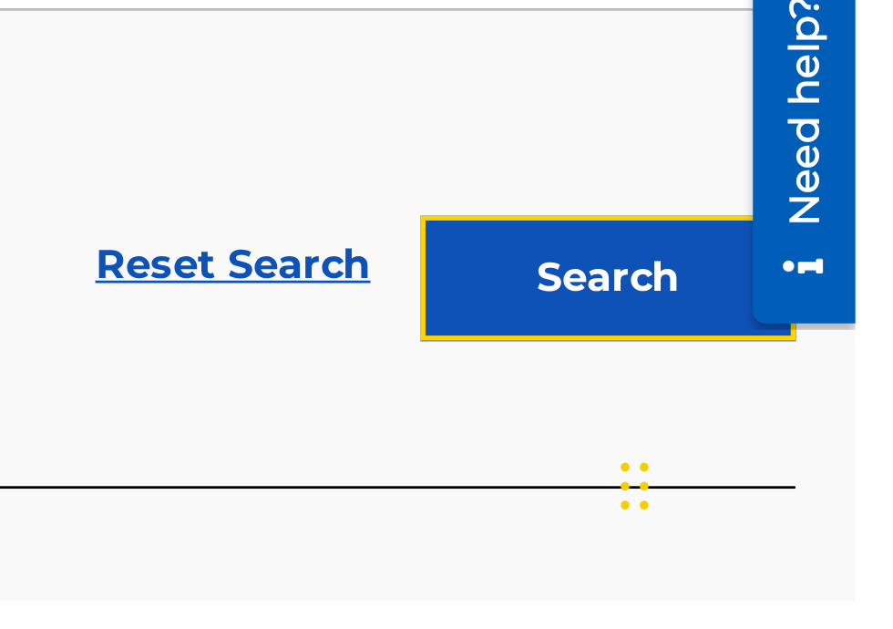
click at [819, 514] on button "Search" at bounding box center [803, 512] width 137 height 46
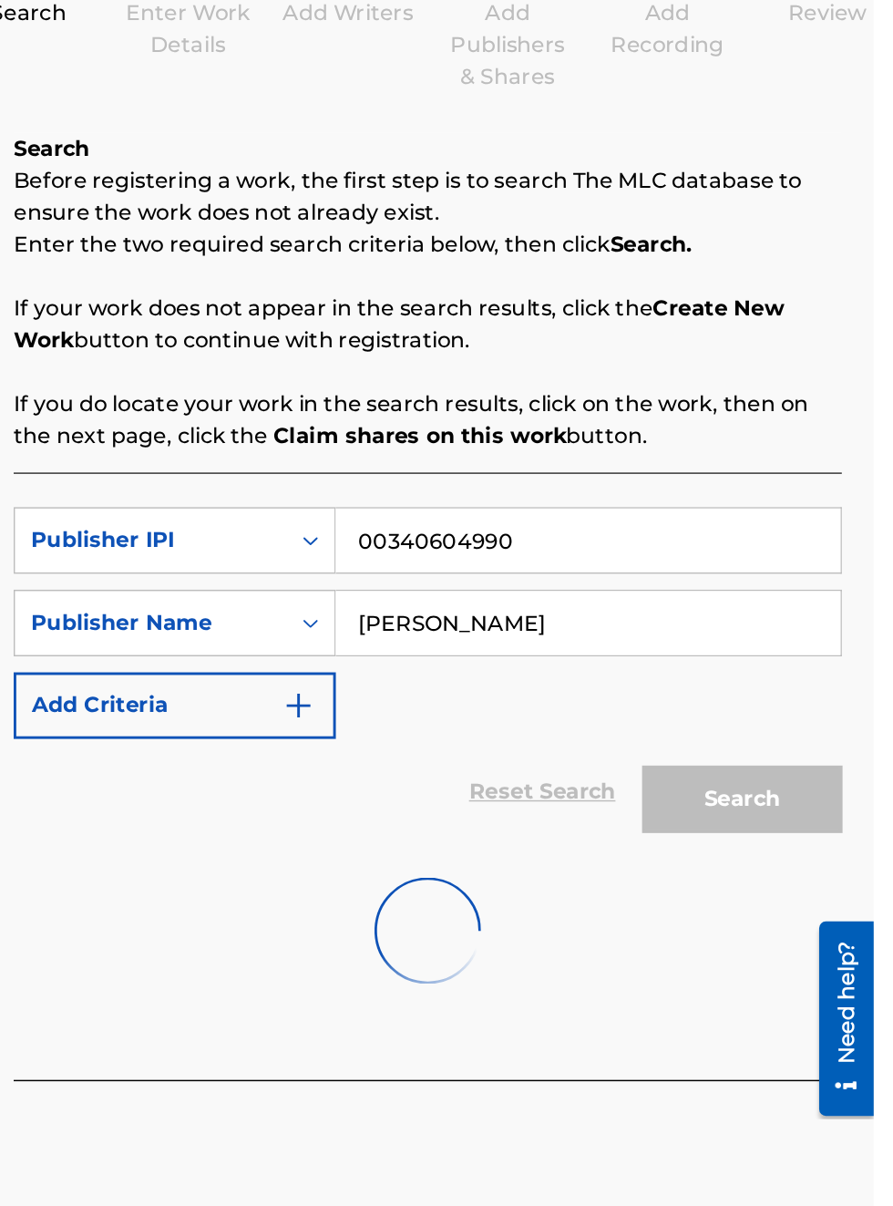
scroll to position [248, 294]
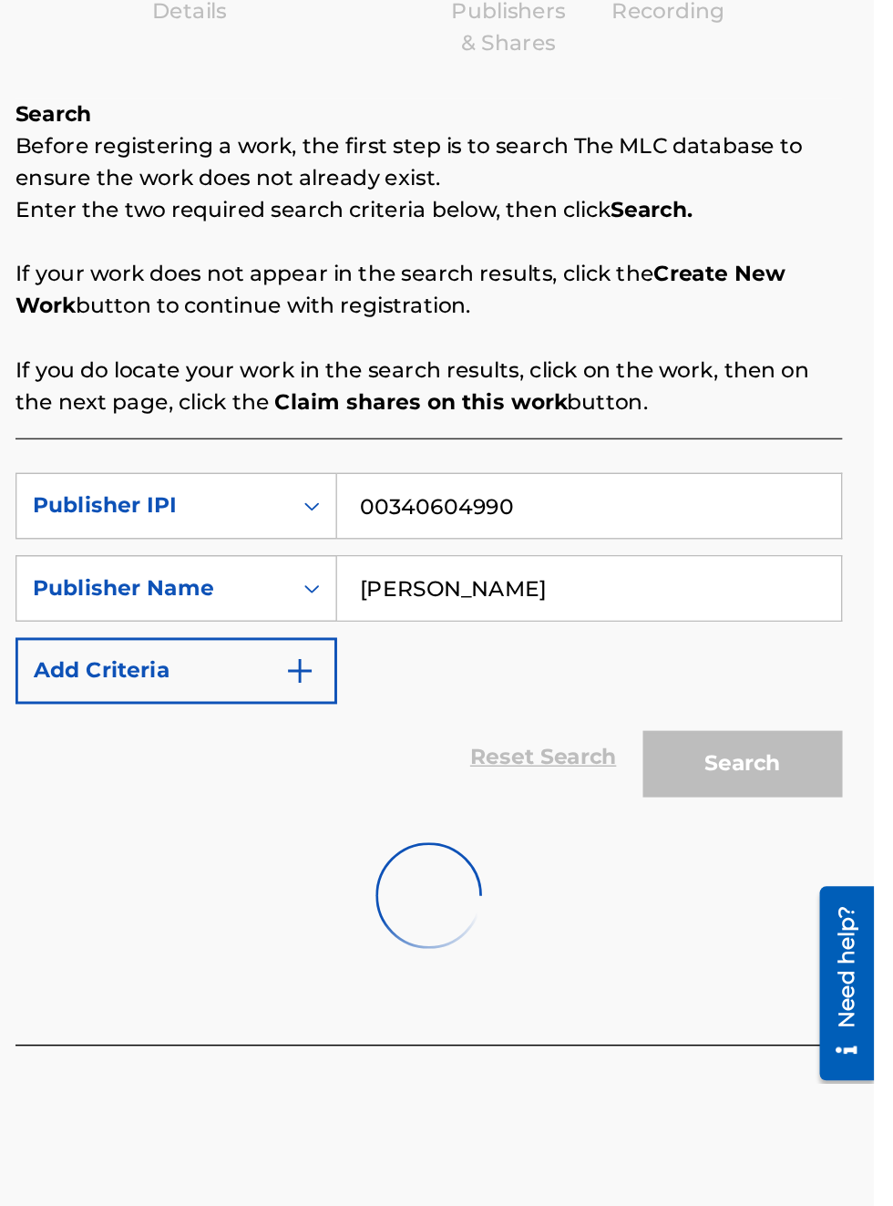
click at [829, 777] on div "Search" at bounding box center [799, 767] width 146 height 73
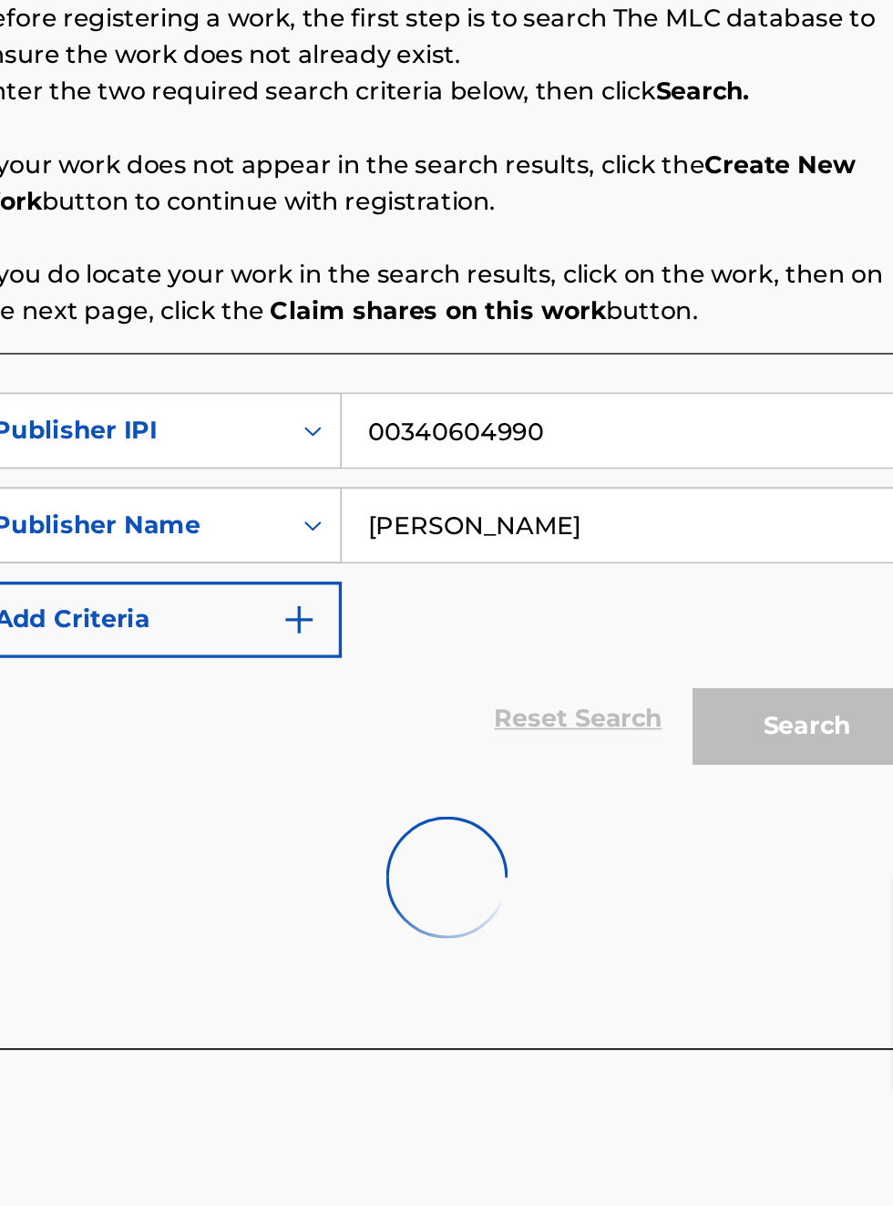
scroll to position [0, 0]
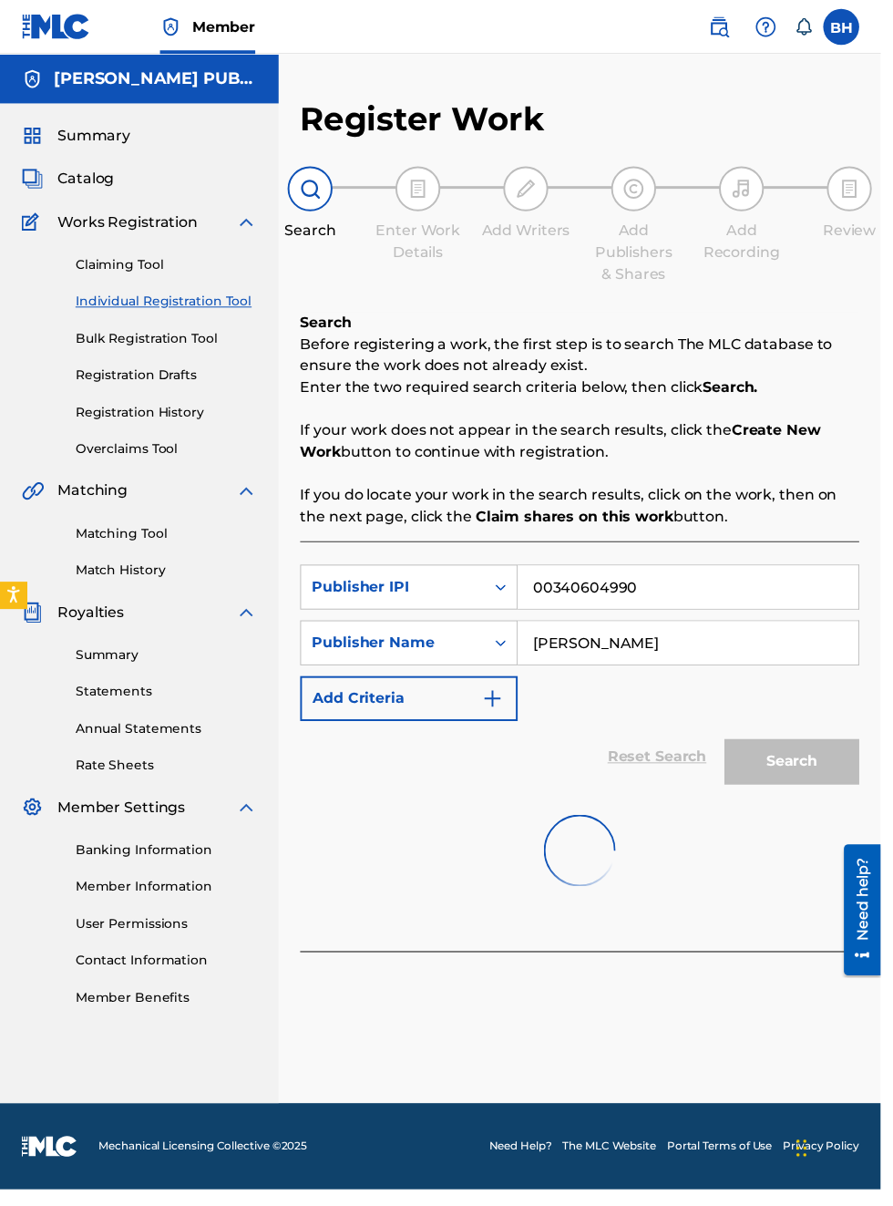
click at [618, 869] on img at bounding box center [588, 862] width 73 height 73
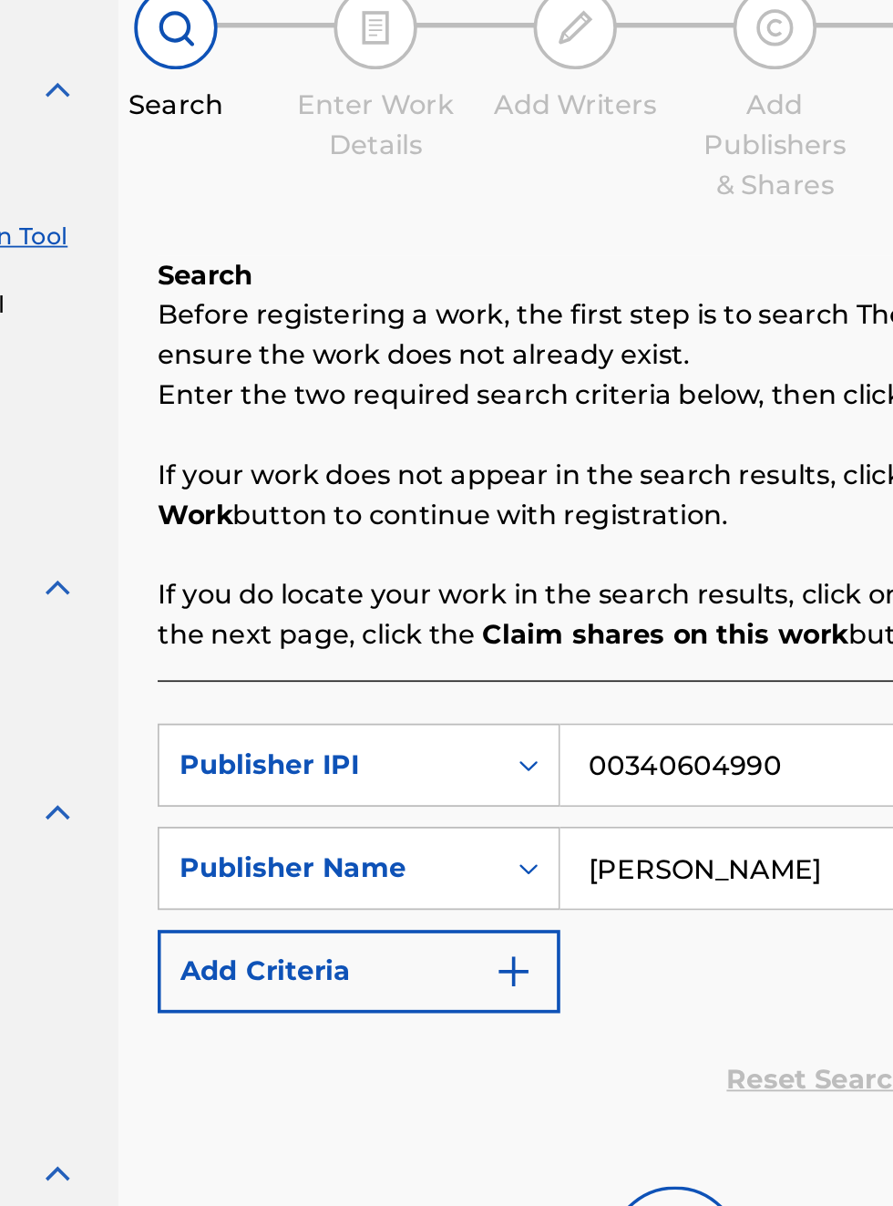
scroll to position [0, 198]
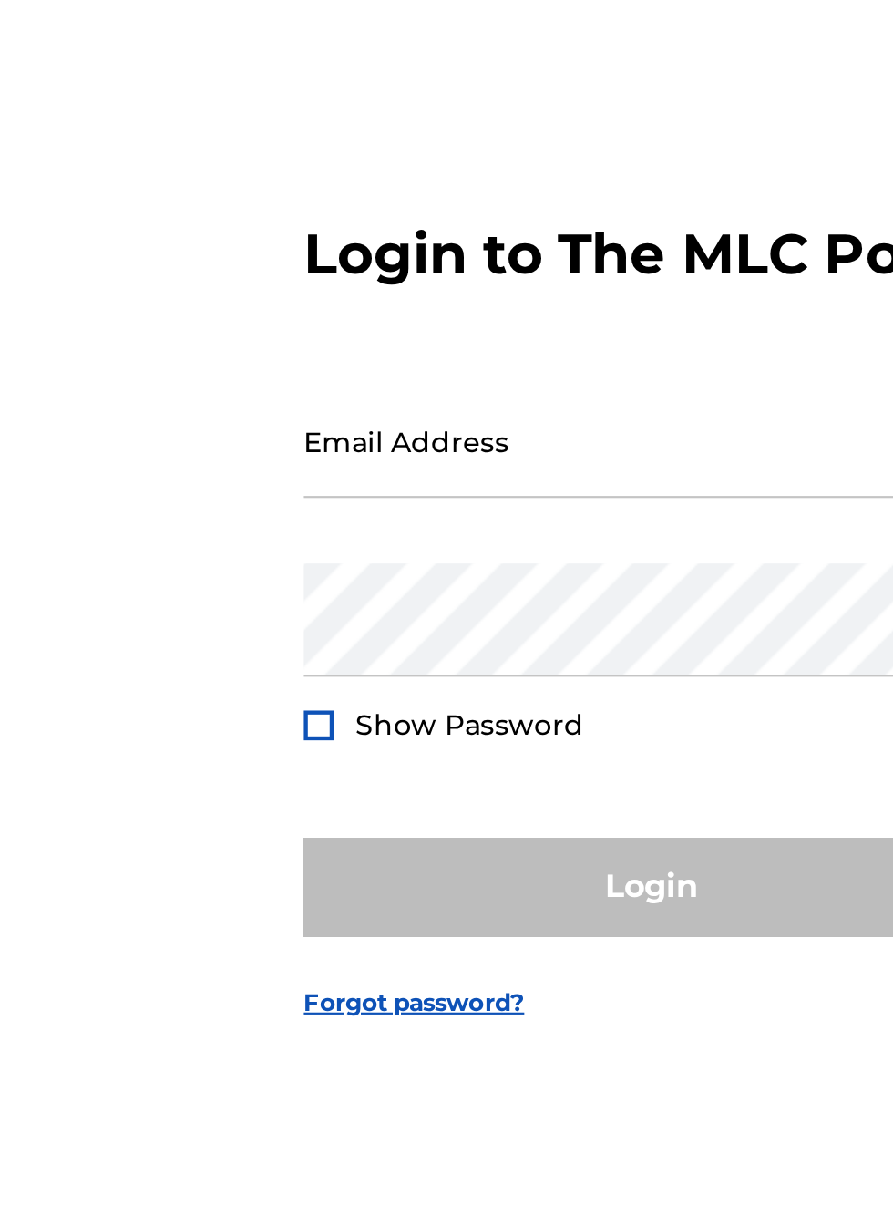
scroll to position [351, 148]
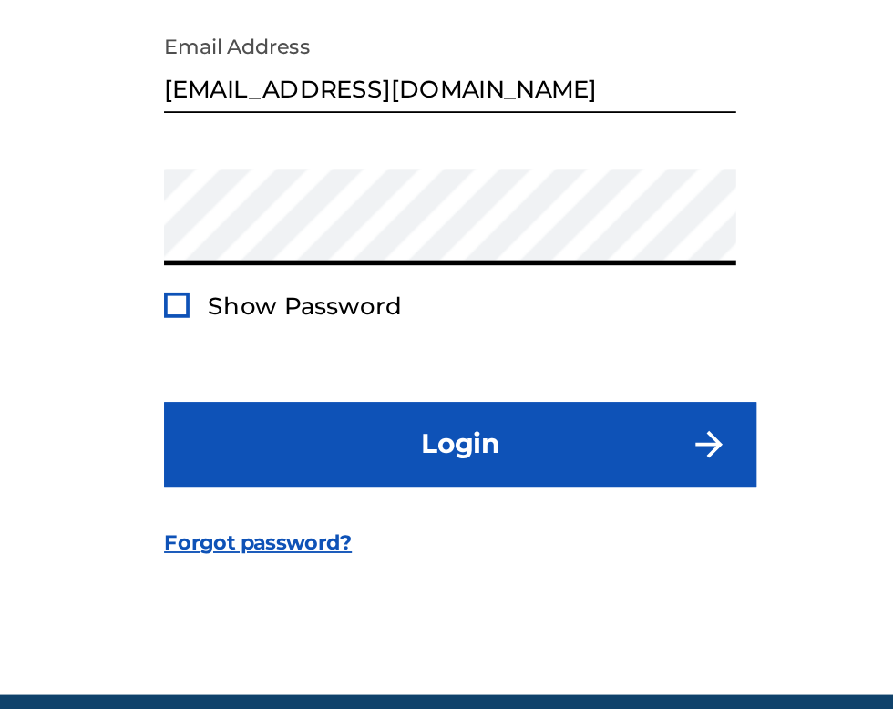
scroll to position [117, 0]
click at [295, 405] on div at bounding box center [294, 412] width 14 height 14
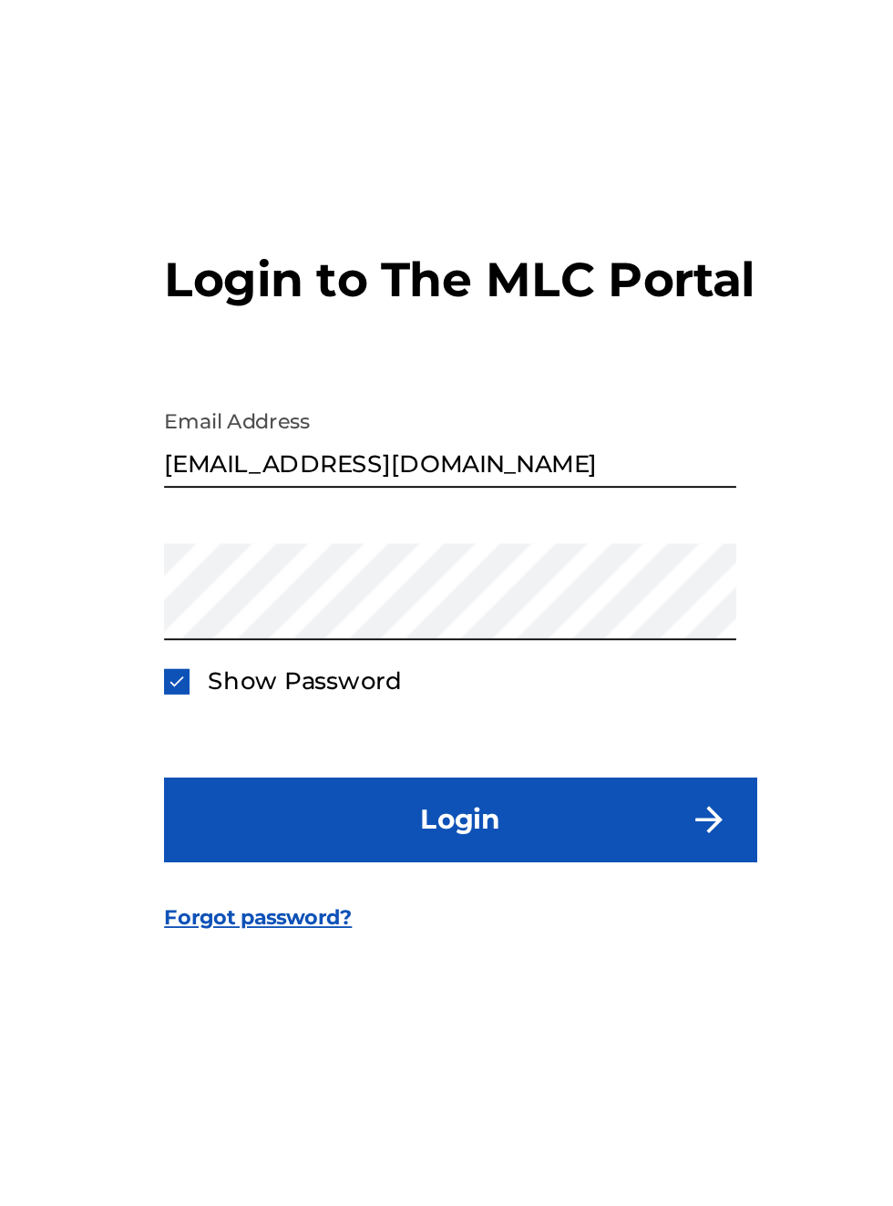
scroll to position [22, 0]
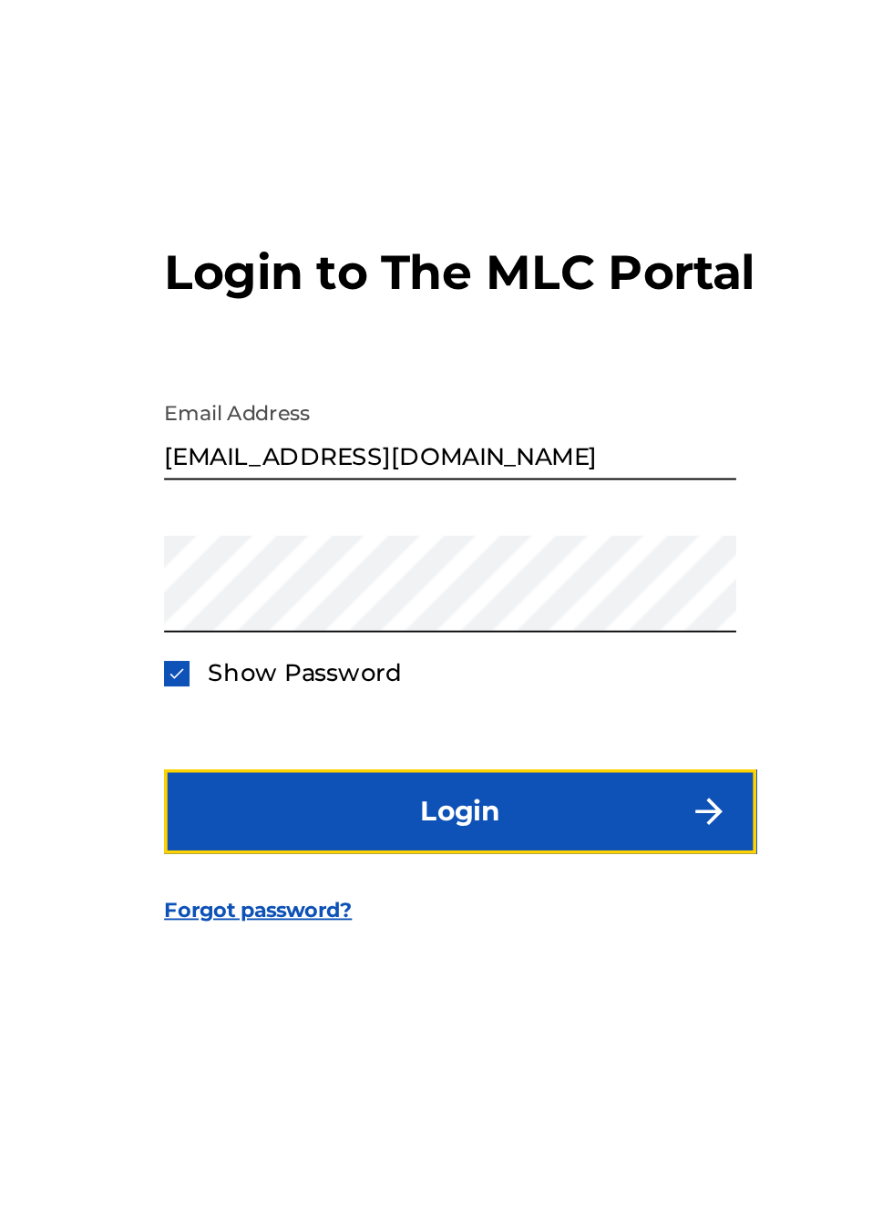
click at [463, 759] on button "Login" at bounding box center [446, 737] width 319 height 46
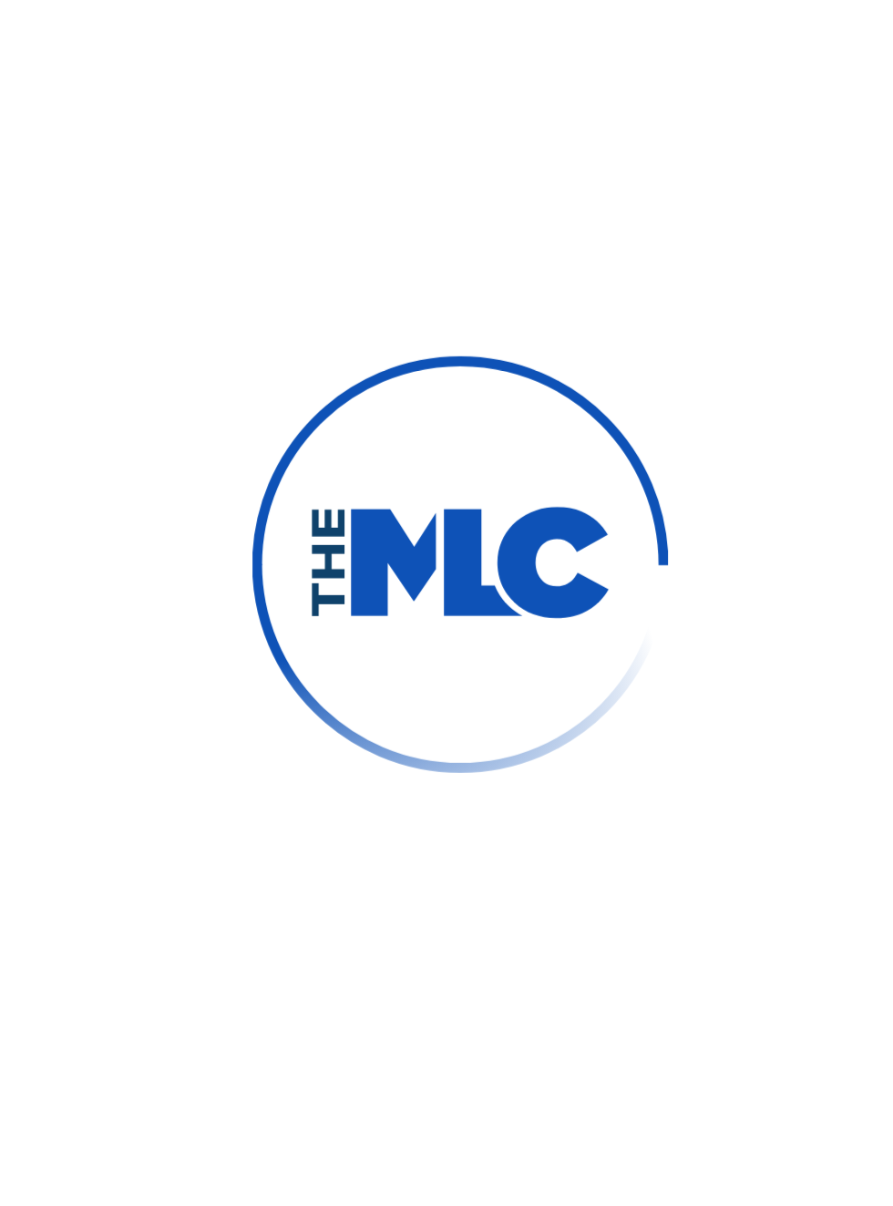
scroll to position [23, 0]
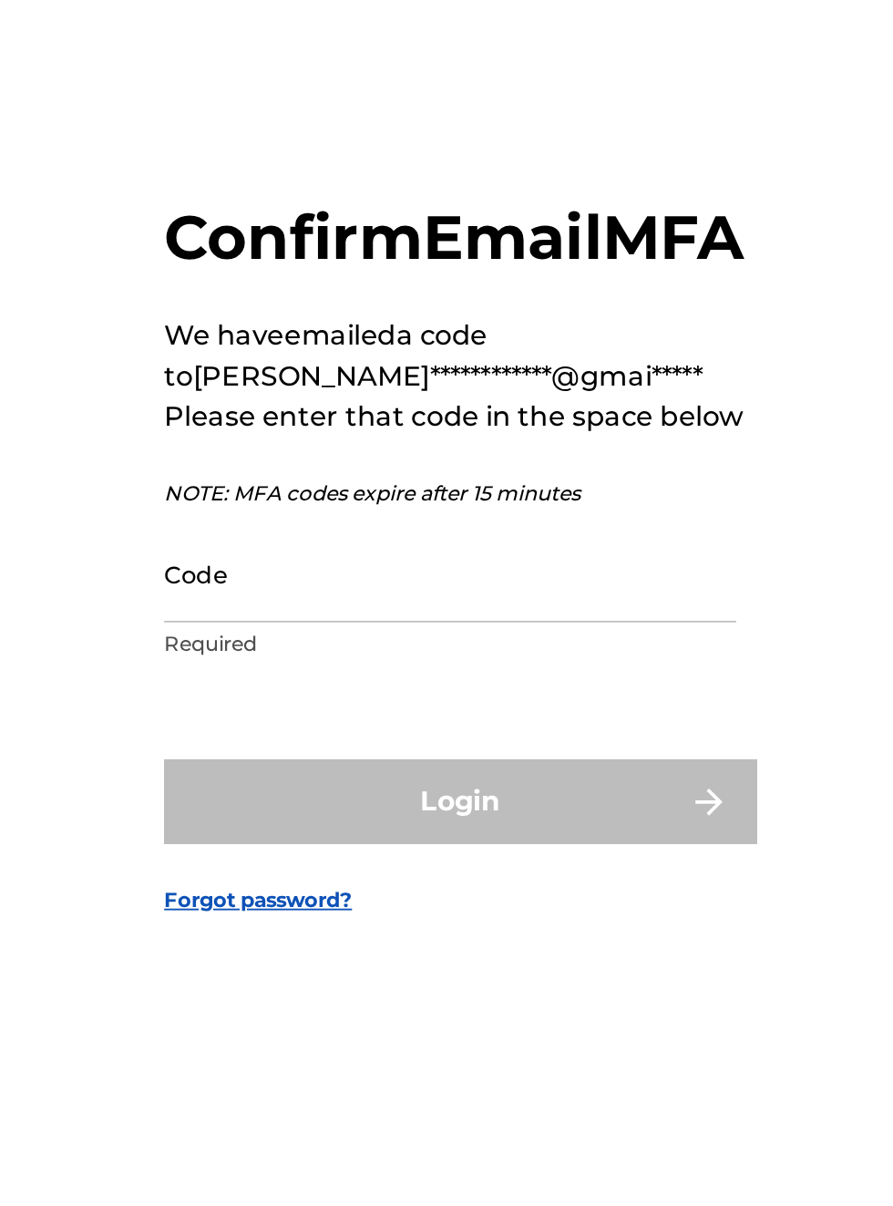
click at [345, 648] on input "Code" at bounding box center [441, 622] width 308 height 52
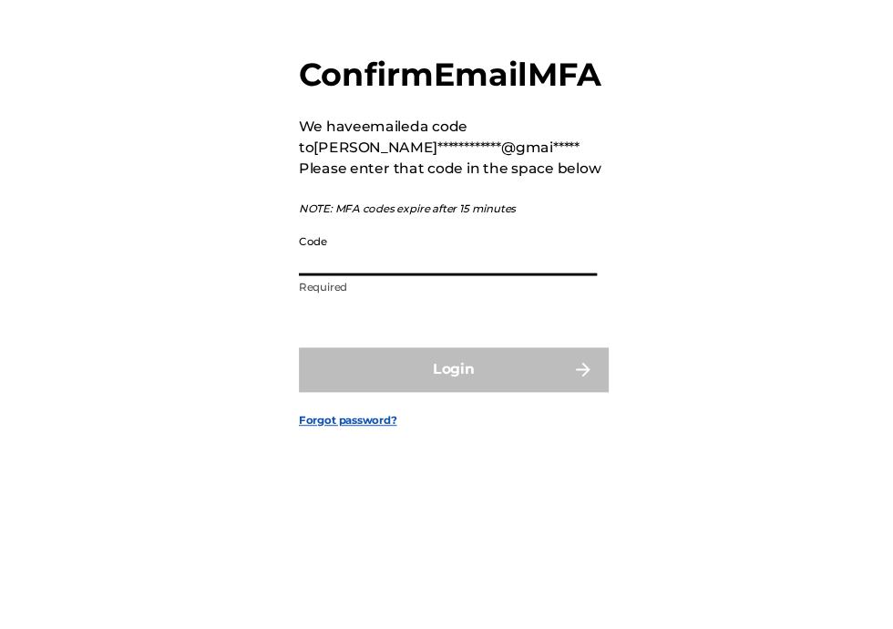
scroll to position [96, 0]
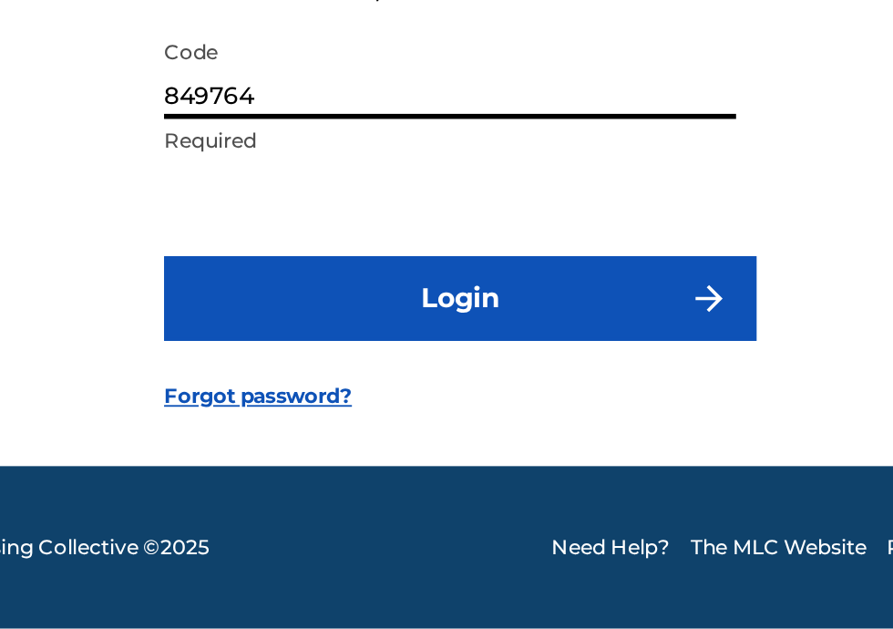
type input "849764"
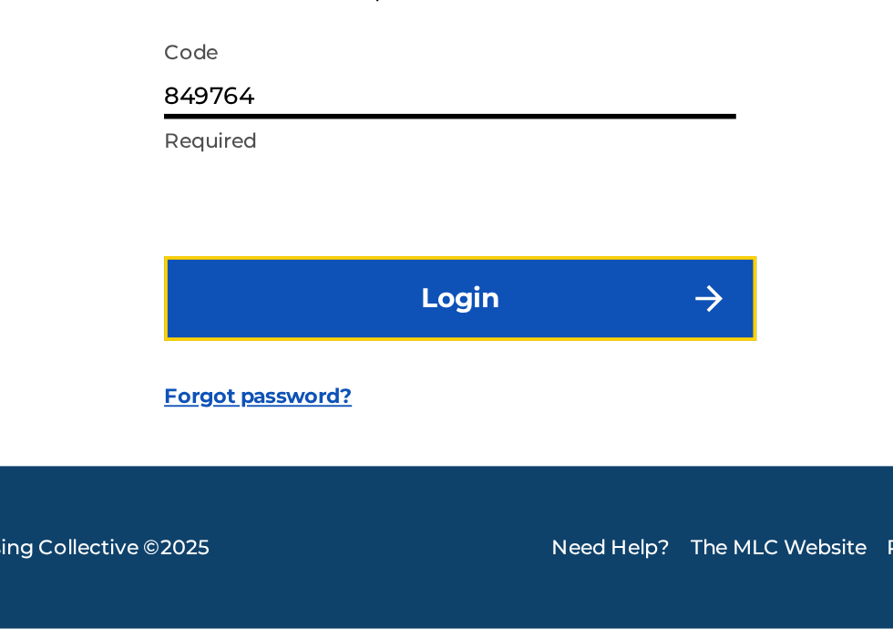
click at [485, 450] on button "Login" at bounding box center [446, 451] width 319 height 46
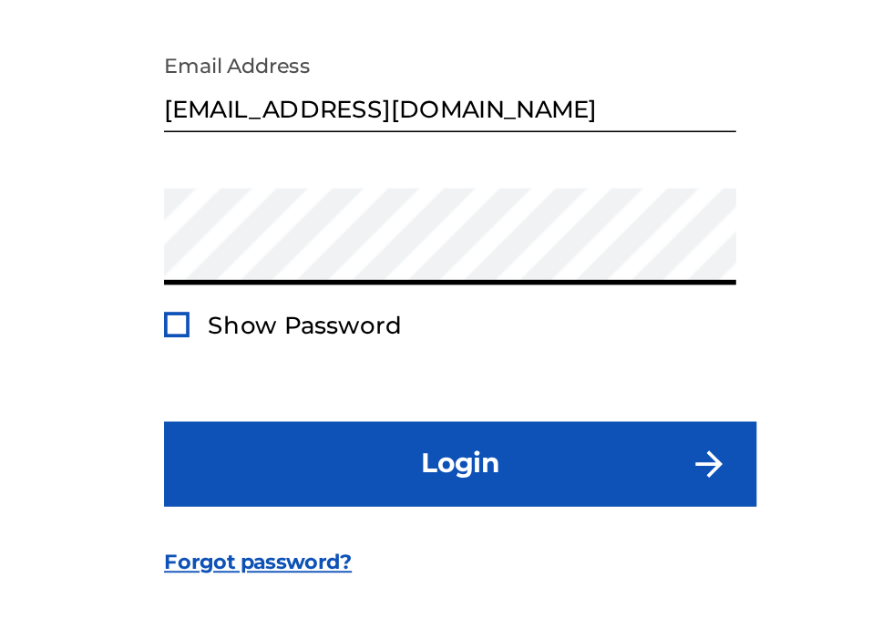
scroll to position [82, 0]
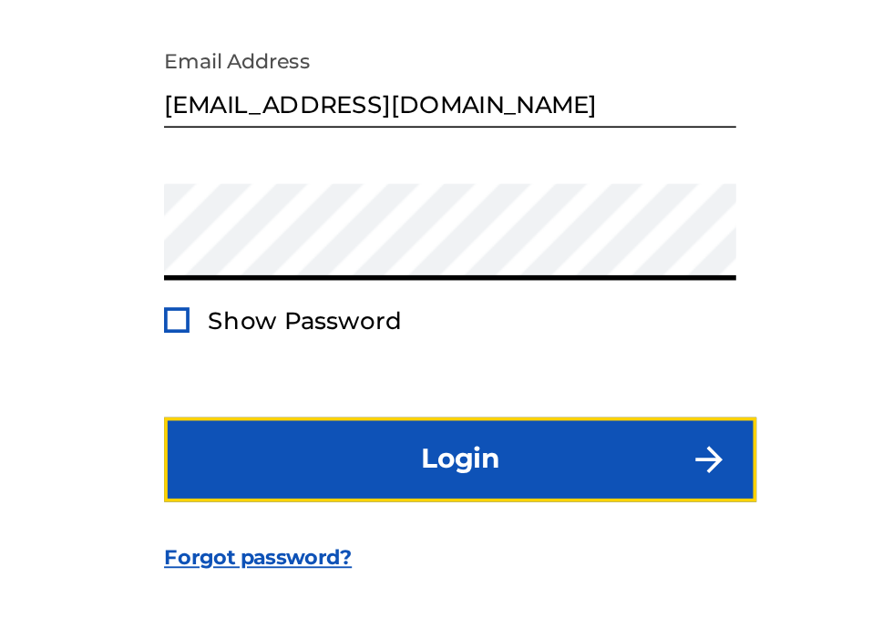
click at [480, 458] on button "Login" at bounding box center [446, 447] width 319 height 46
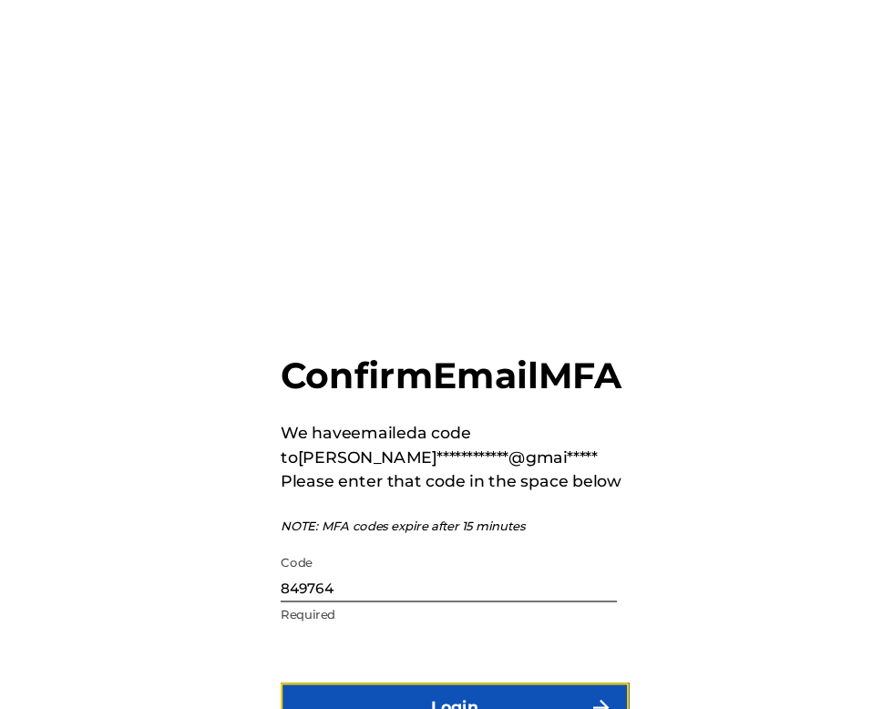
scroll to position [22, 0]
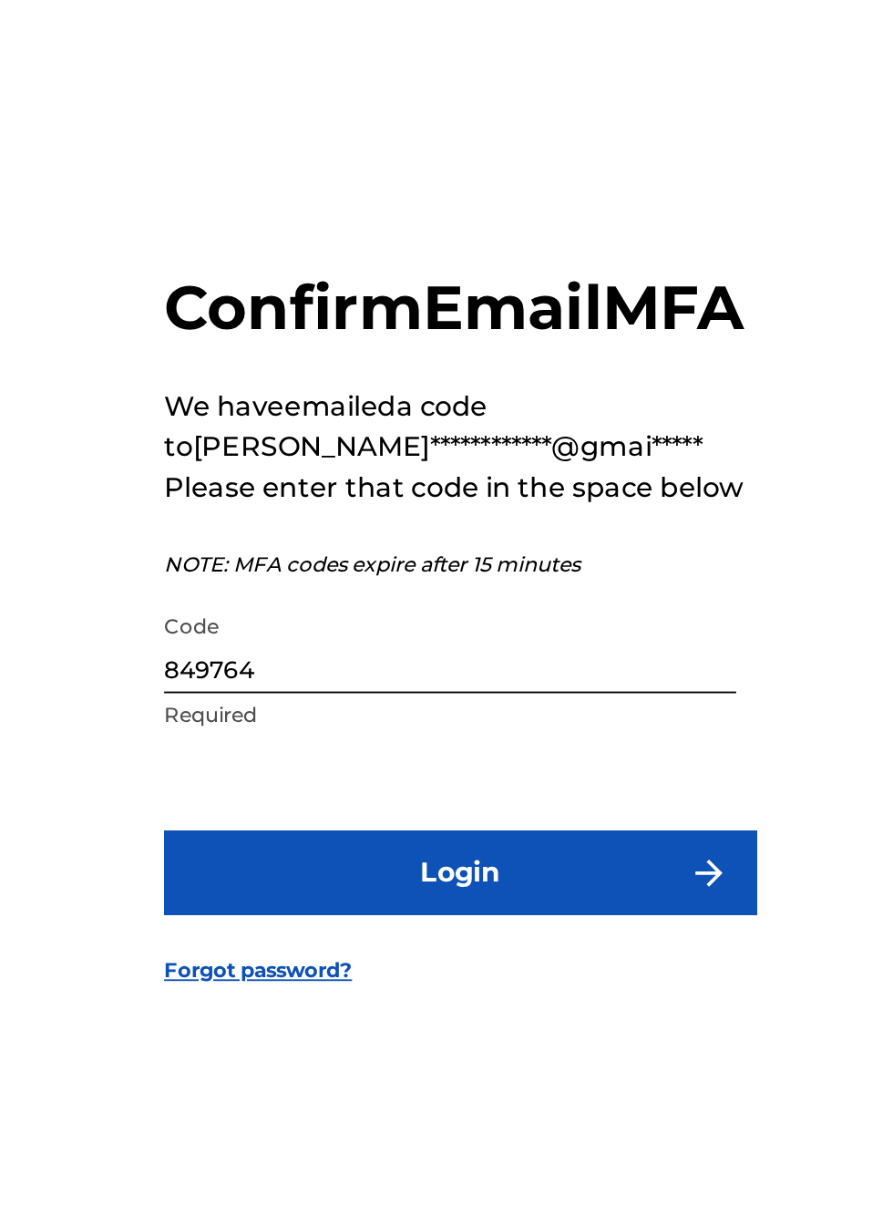
click at [381, 649] on input "849764" at bounding box center [441, 623] width 308 height 52
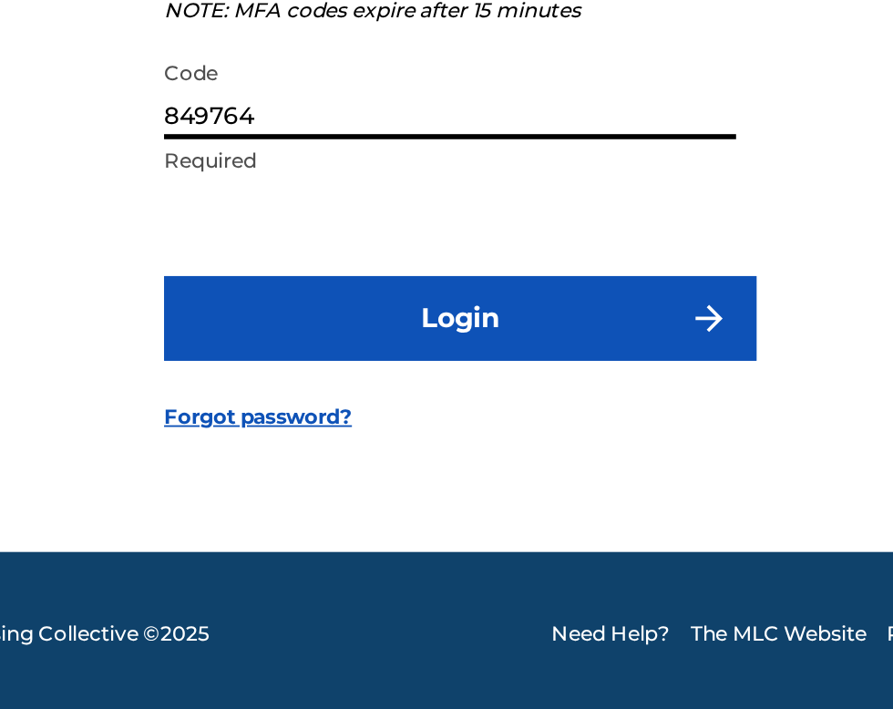
scroll to position [58, 0]
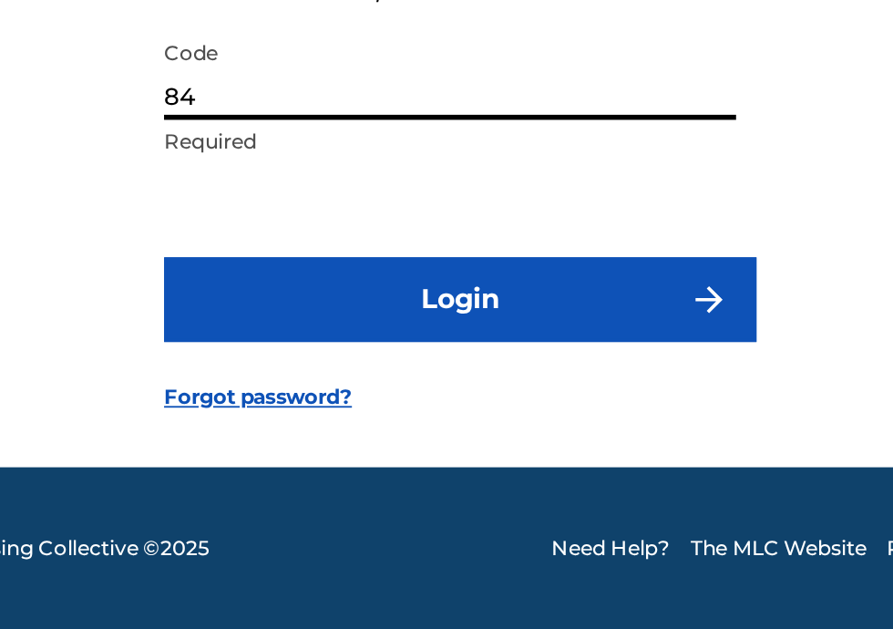
type input "8"
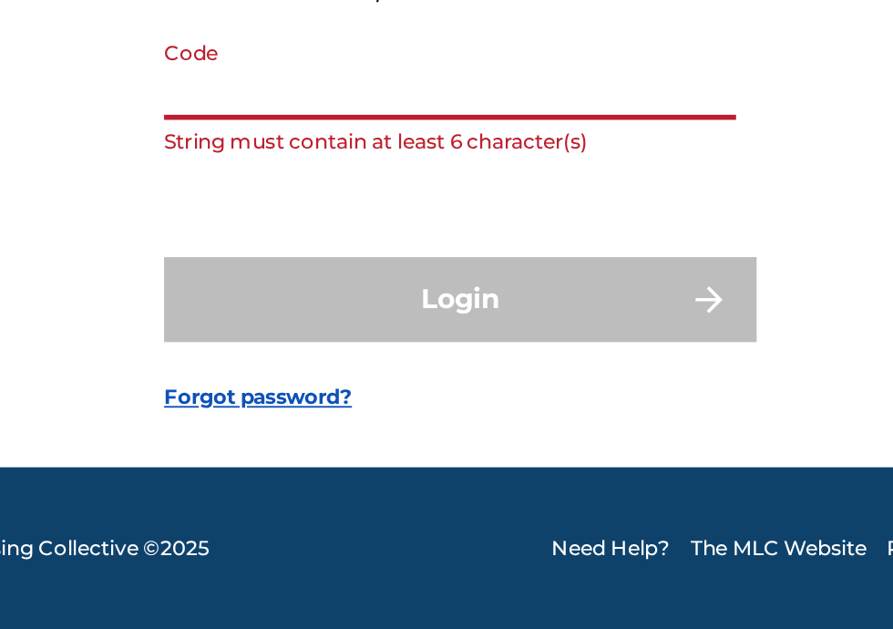
click at [570, 474] on div "Login" at bounding box center [446, 451] width 319 height 46
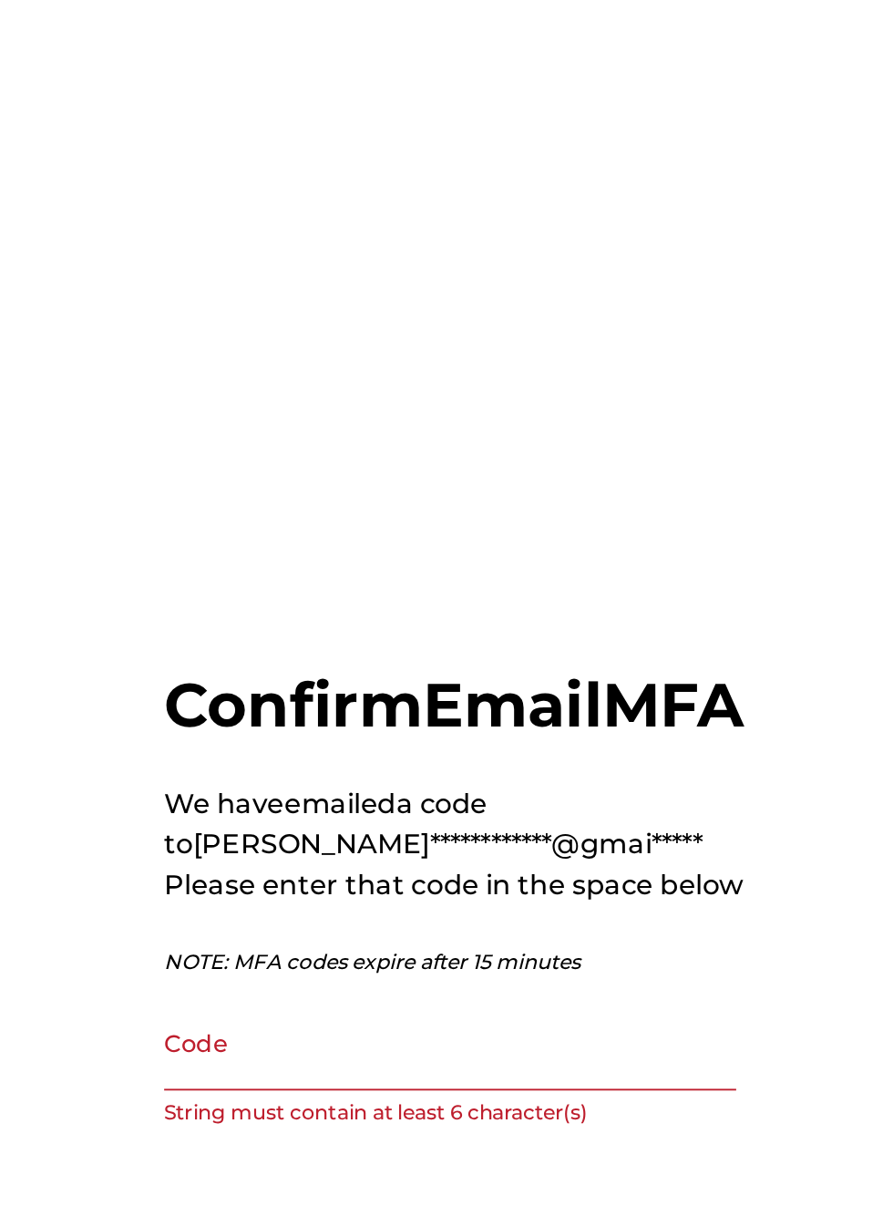
click at [349, 142] on form "**********" at bounding box center [446, 598] width 319 height 1042
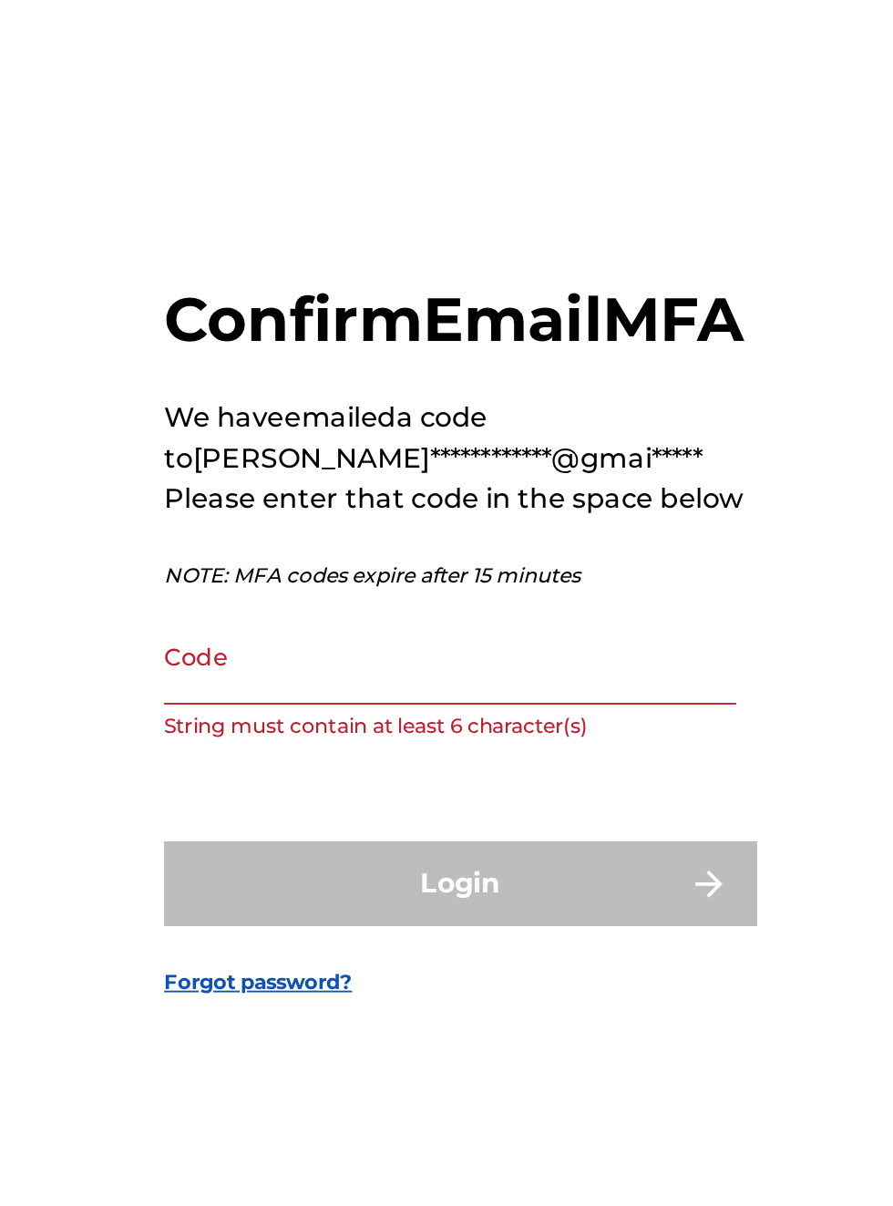
scroll to position [22, 0]
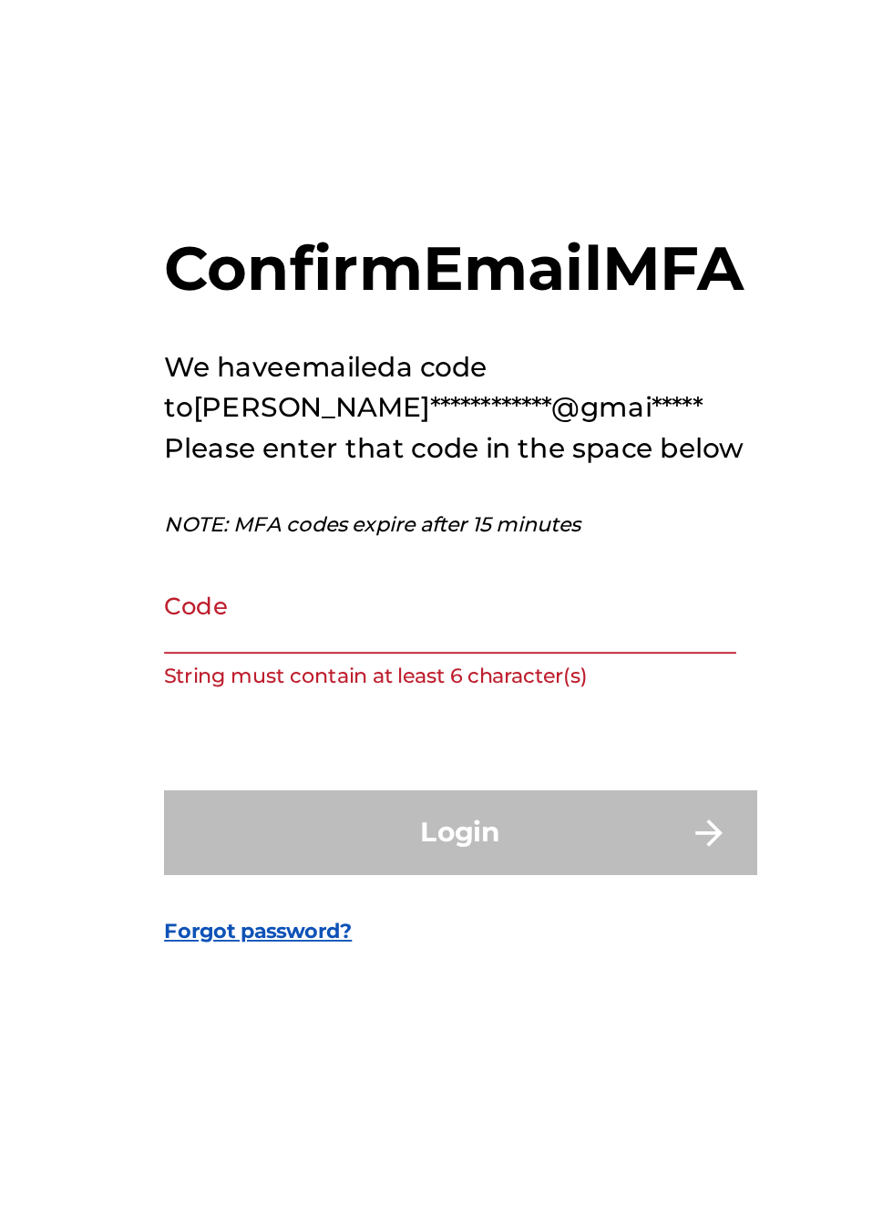
click at [346, 649] on input "Code" at bounding box center [441, 623] width 308 height 52
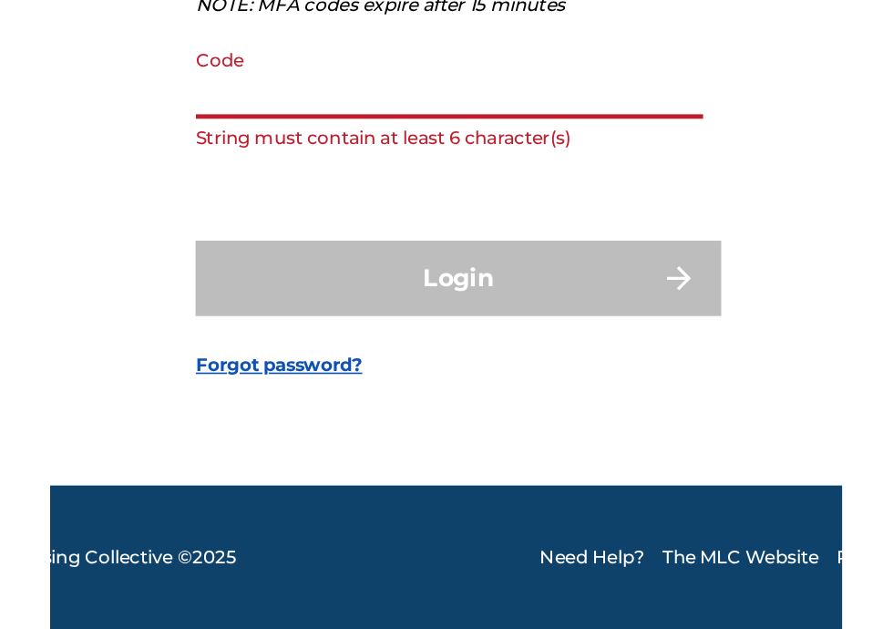
scroll to position [79, 0]
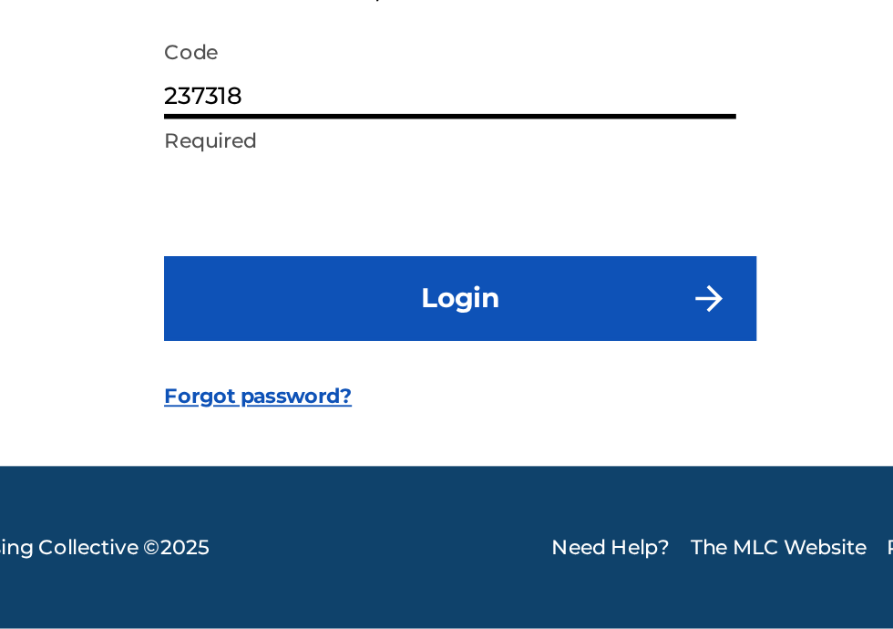
type input "237318"
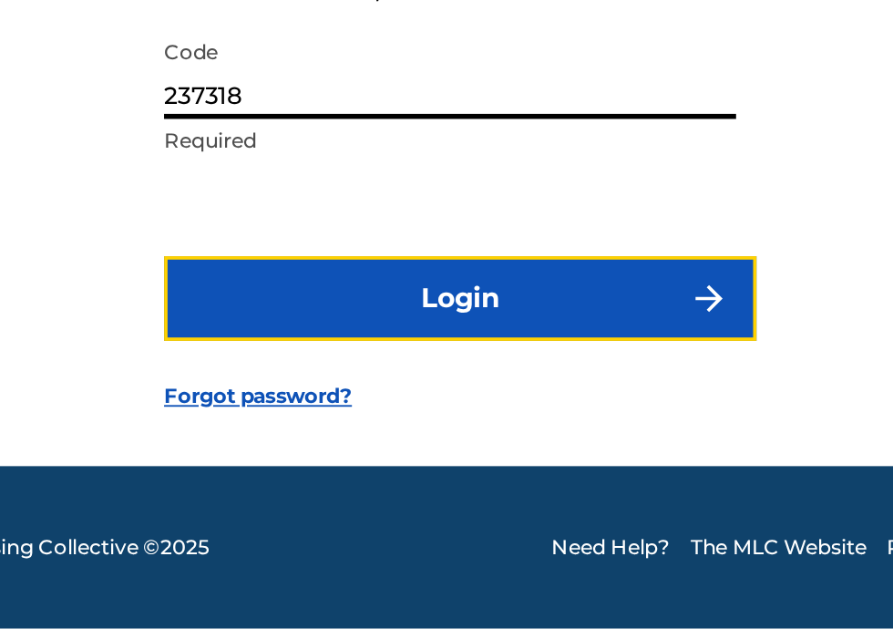
click at [497, 470] on button "Login" at bounding box center [446, 451] width 319 height 46
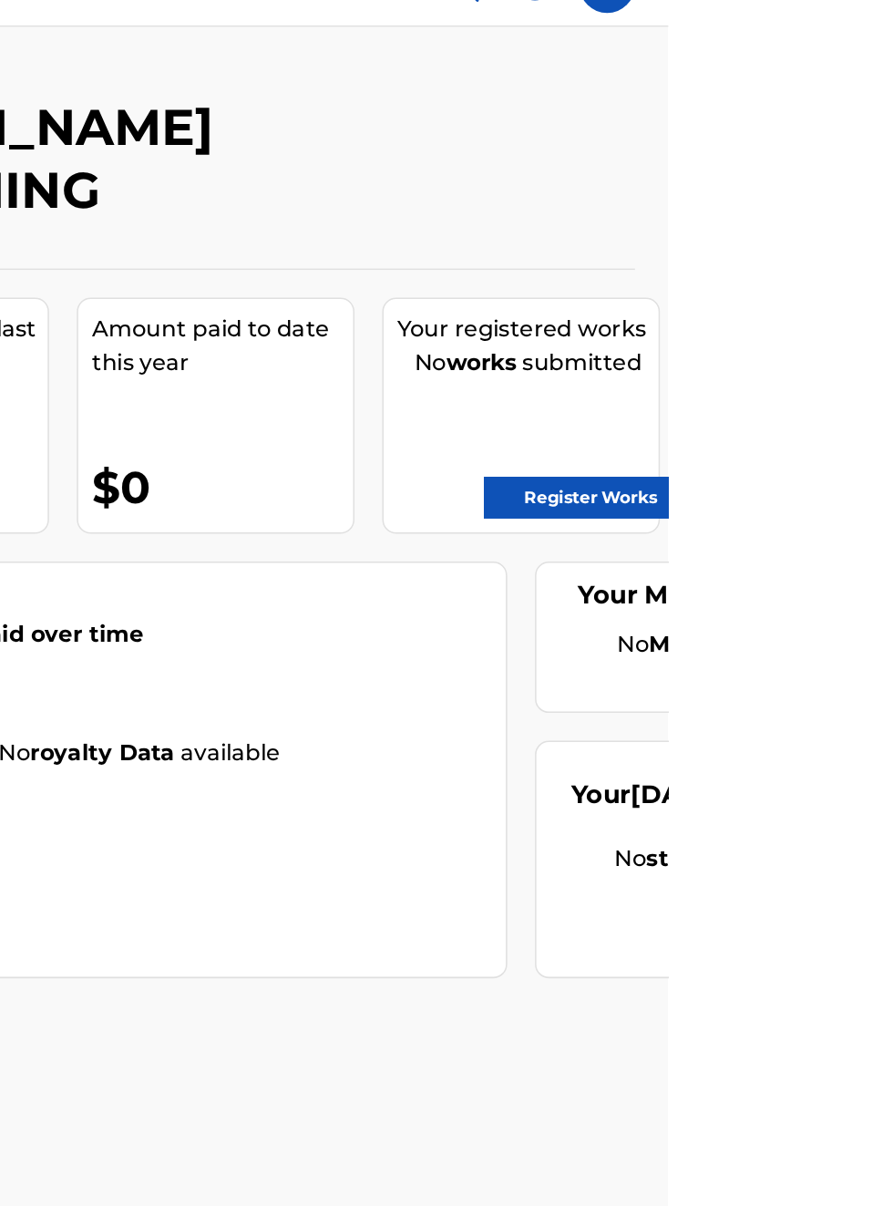
scroll to position [36, 454]
click at [855, 368] on link "Register Works" at bounding box center [842, 363] width 140 height 27
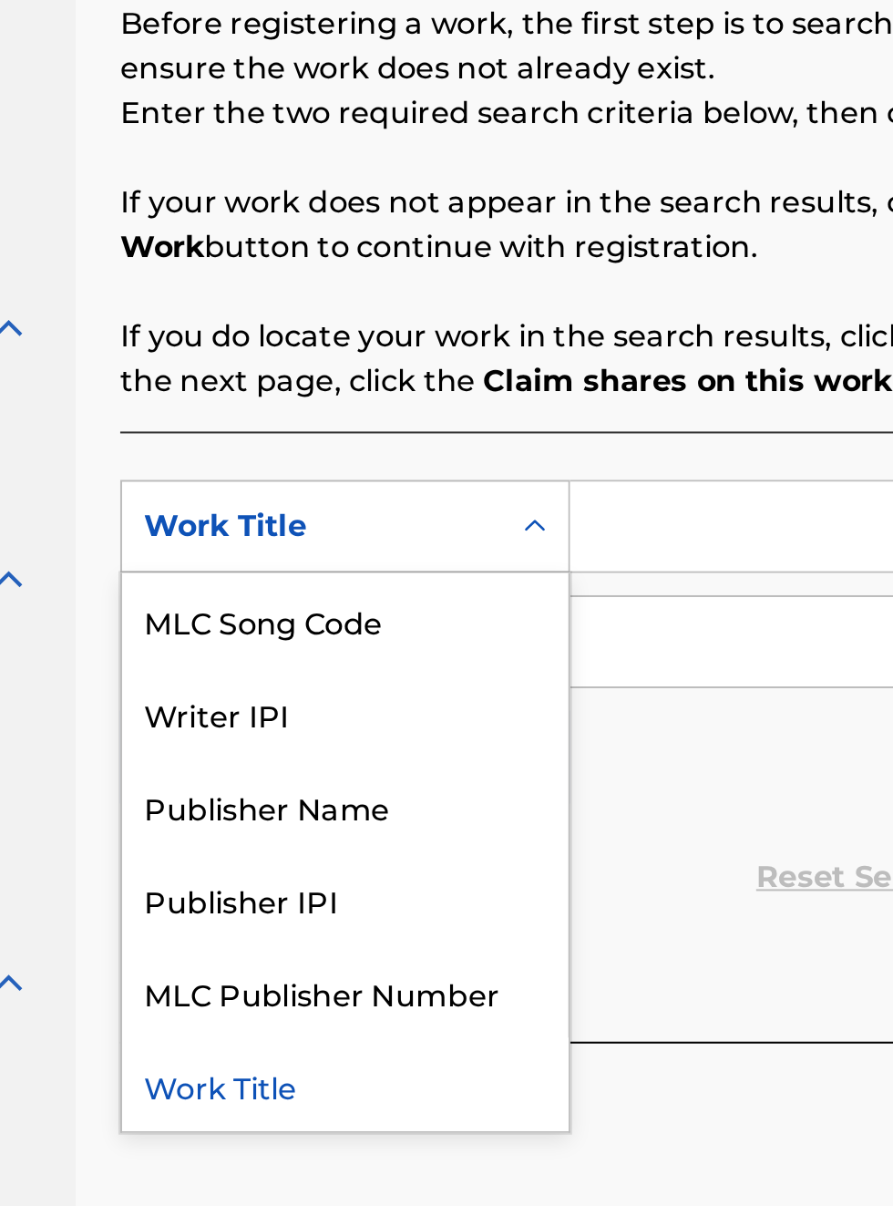
scroll to position [337, 245]
click at [405, 784] on div "Publisher IPI" at bounding box center [414, 778] width 219 height 46
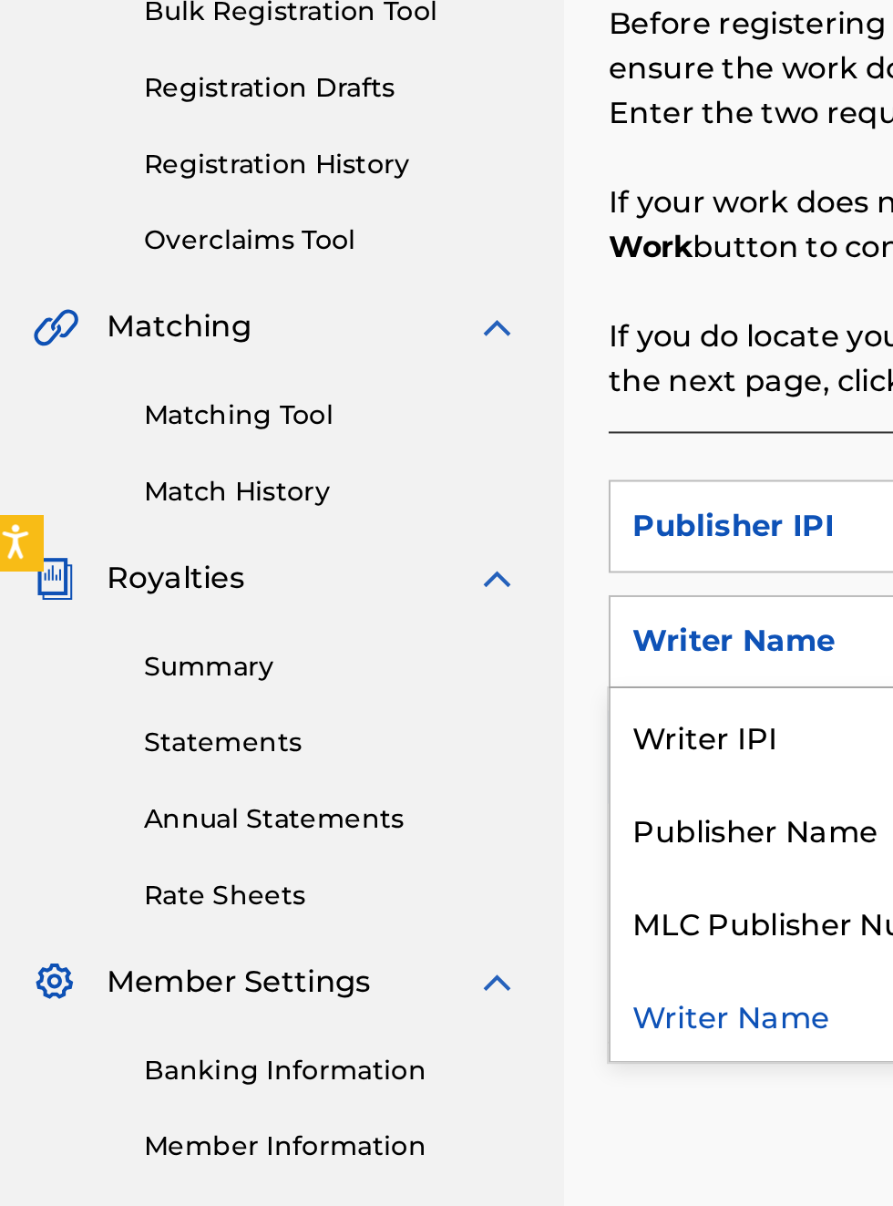
scroll to position [337, 5]
click at [395, 743] on div "Publisher Name" at bounding box center [414, 743] width 219 height 46
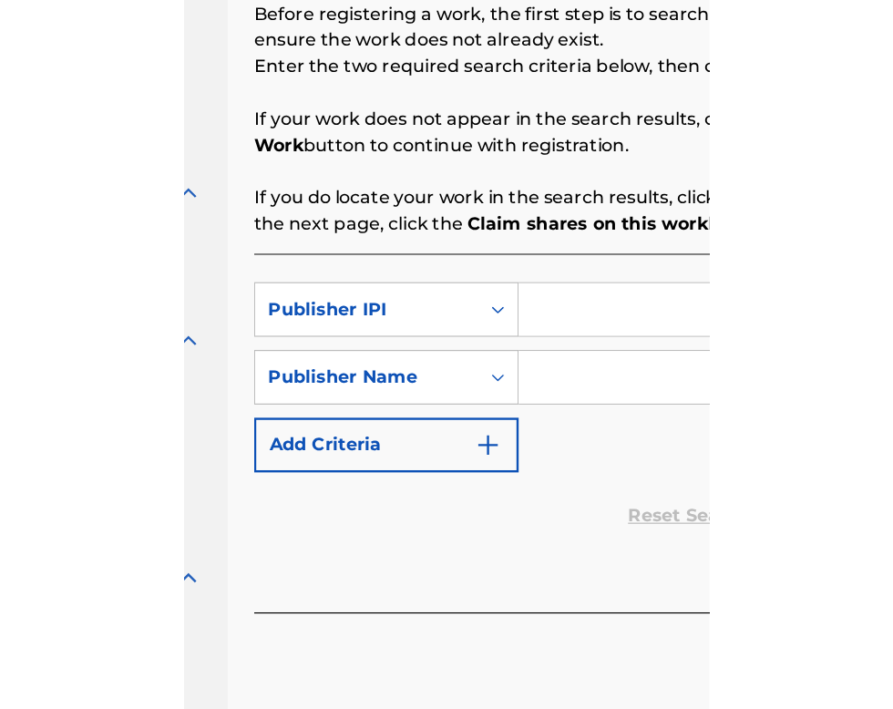
scroll to position [337, 246]
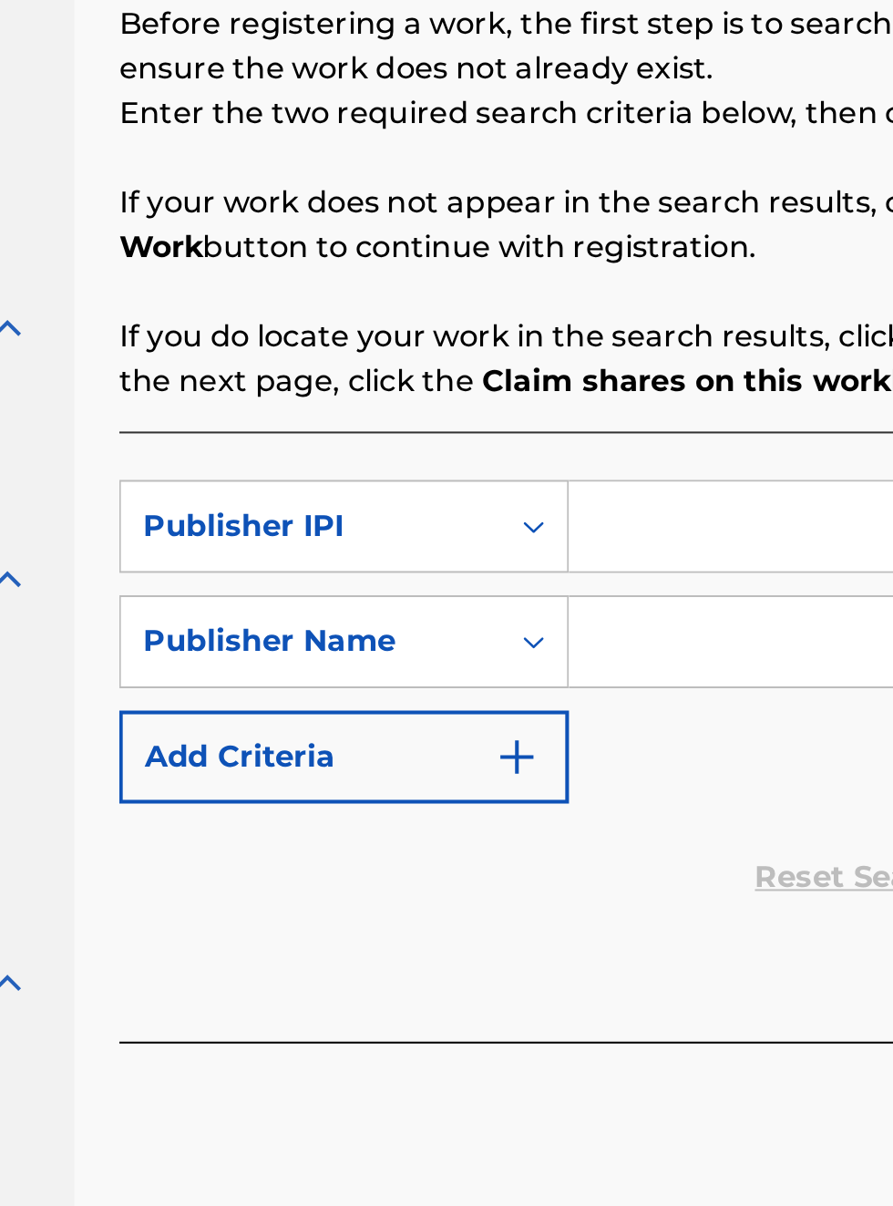
click at [578, 594] on input "Search Form" at bounding box center [698, 595] width 346 height 44
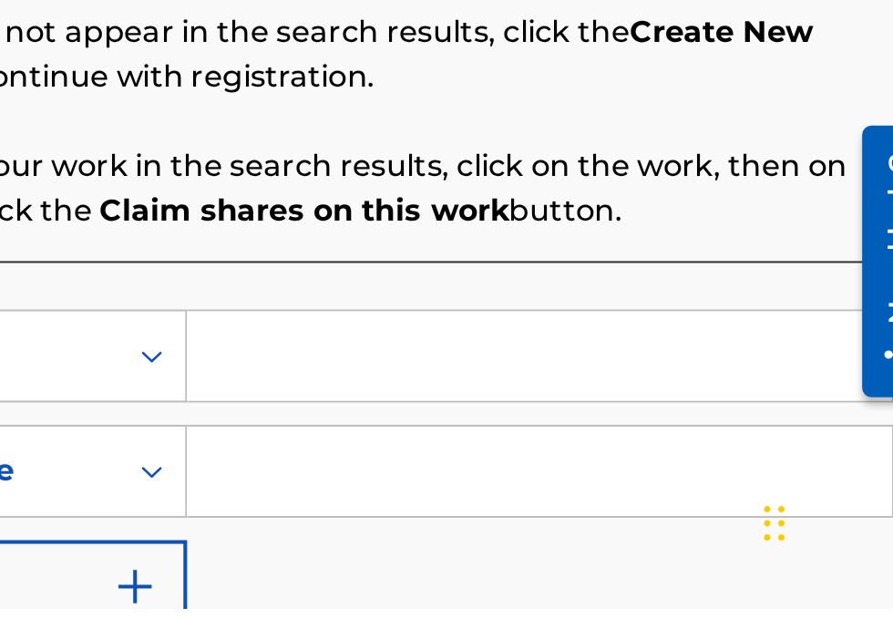
scroll to position [330, 433]
click at [563, 510] on input "Search Form" at bounding box center [698, 505] width 346 height 44
type input "00340604990"
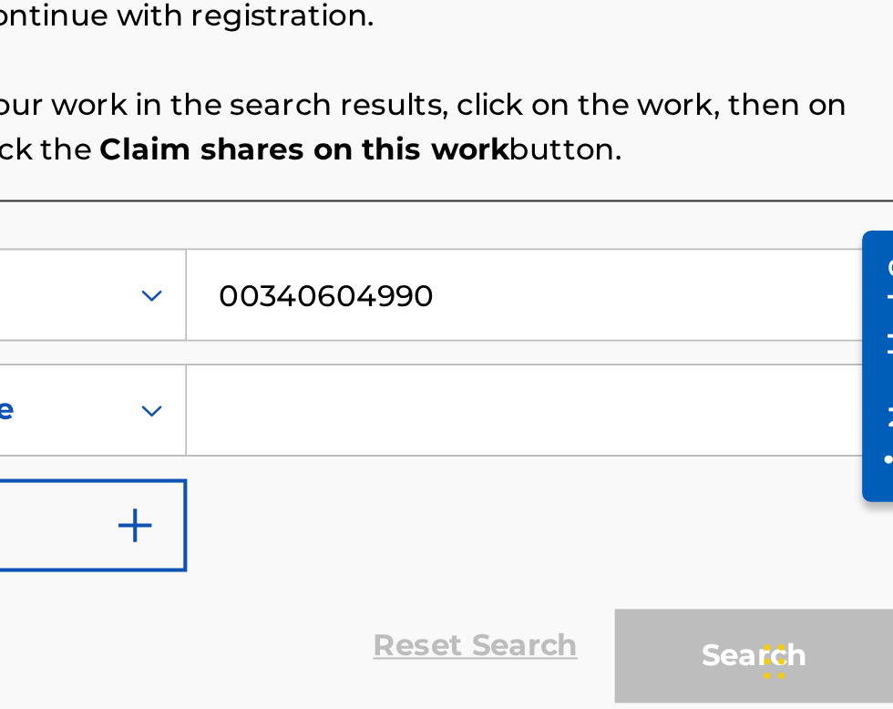
scroll to position [343, 433]
click at [602, 562] on input "Search Form" at bounding box center [698, 544] width 346 height 44
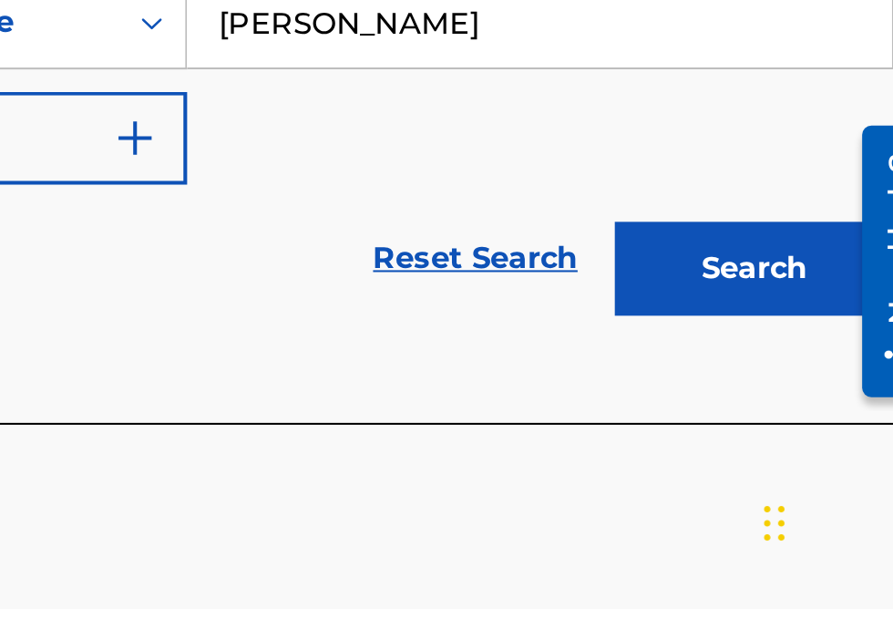
scroll to position [313, 0]
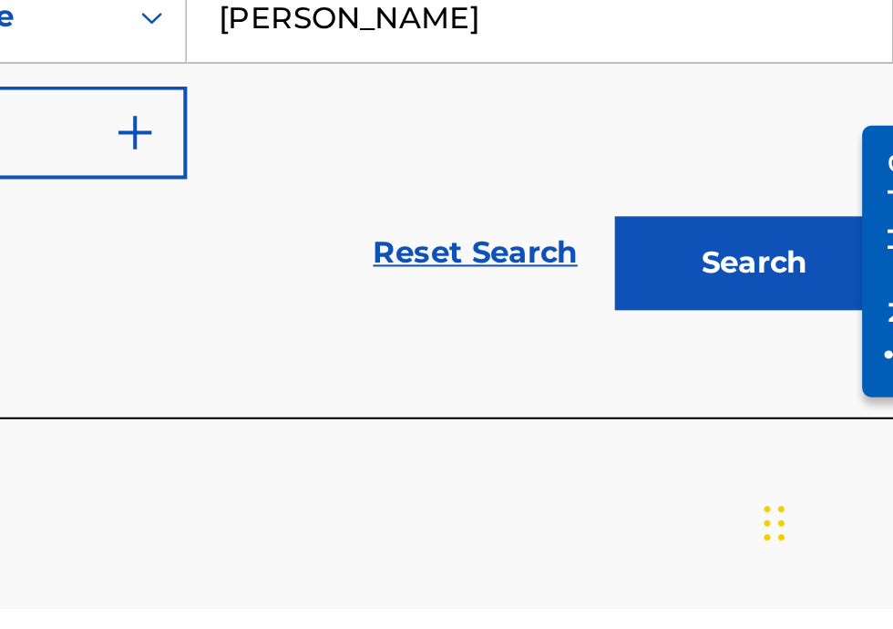
type input "[PERSON_NAME]"
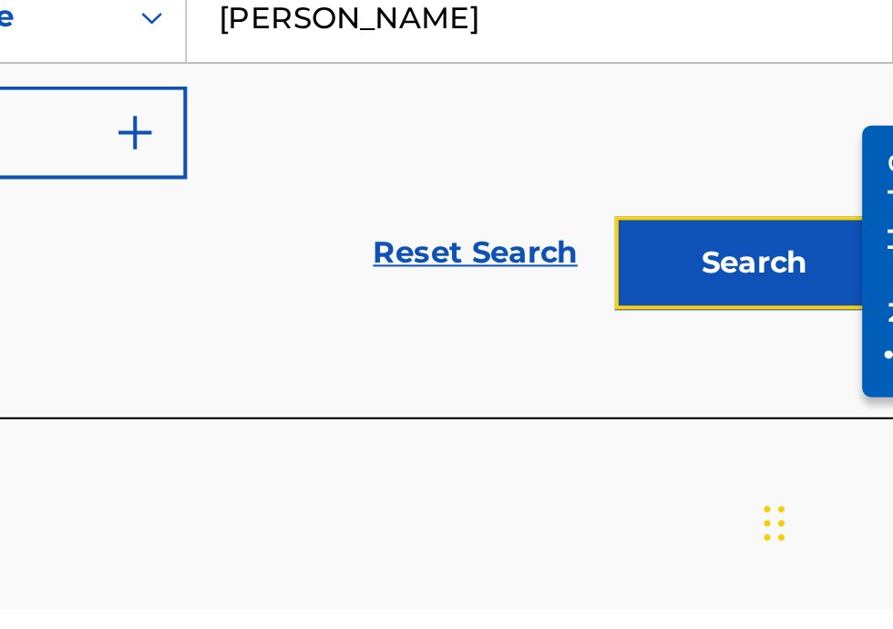
click at [827, 467] on button "Search" at bounding box center [803, 460] width 137 height 46
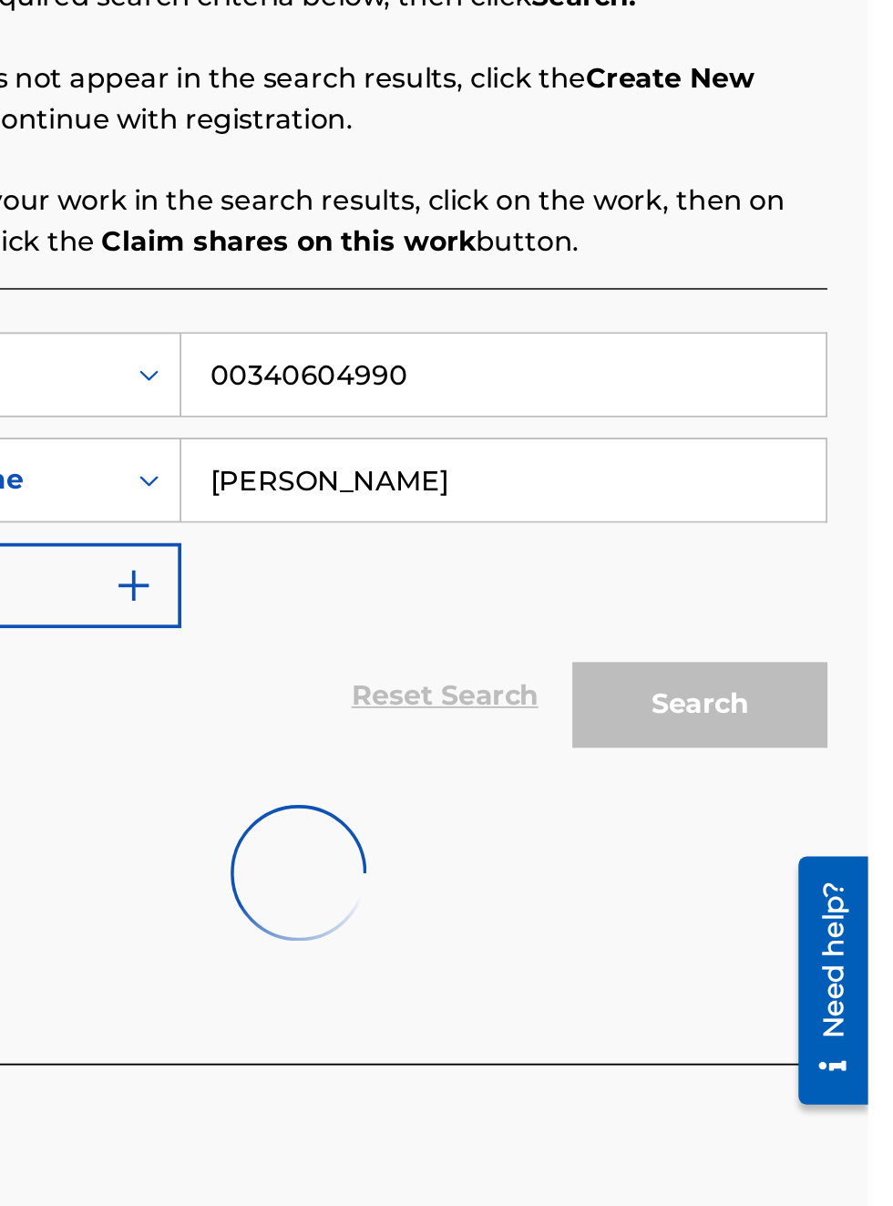
scroll to position [394, 428]
click at [814, 737] on div "Search" at bounding box center [799, 767] width 146 height 73
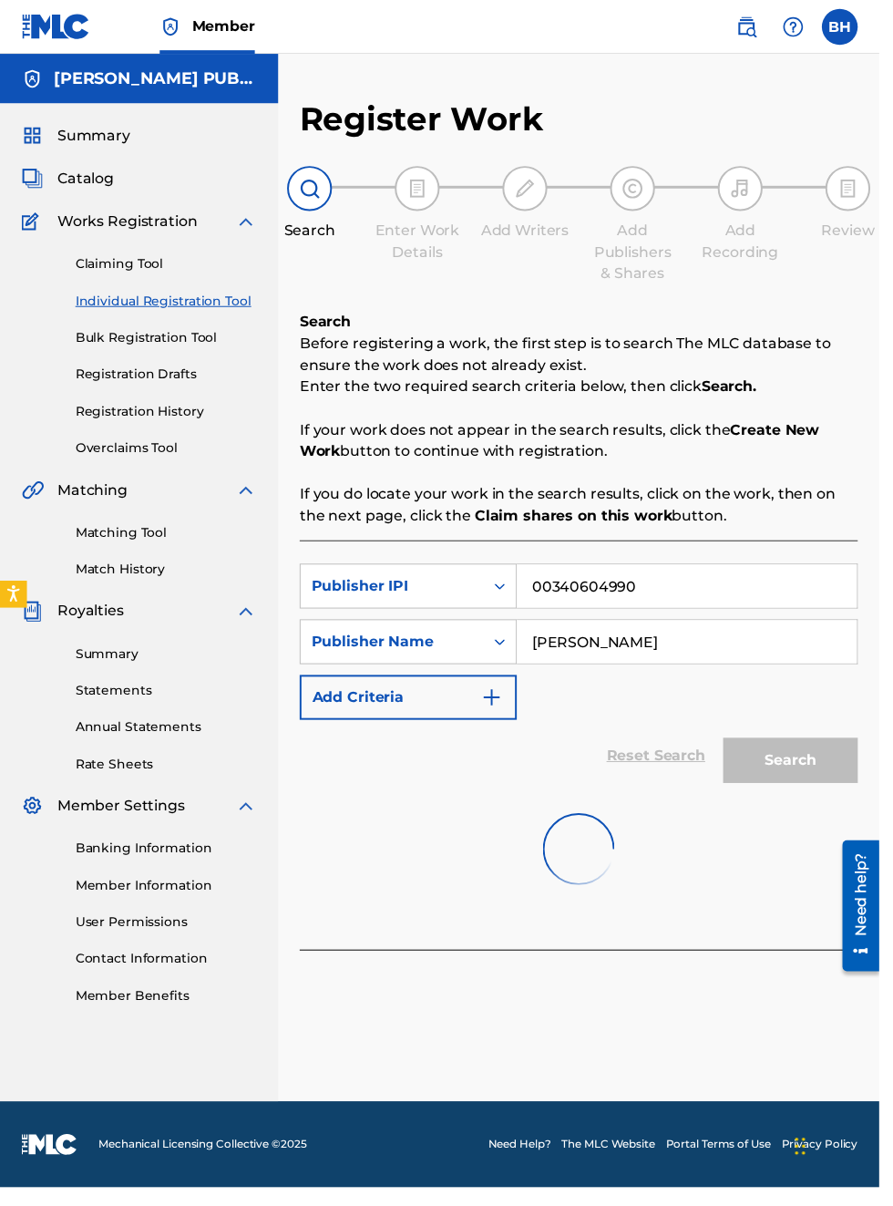
scroll to position [0, 0]
